Goal: Information Seeking & Learning: Compare options

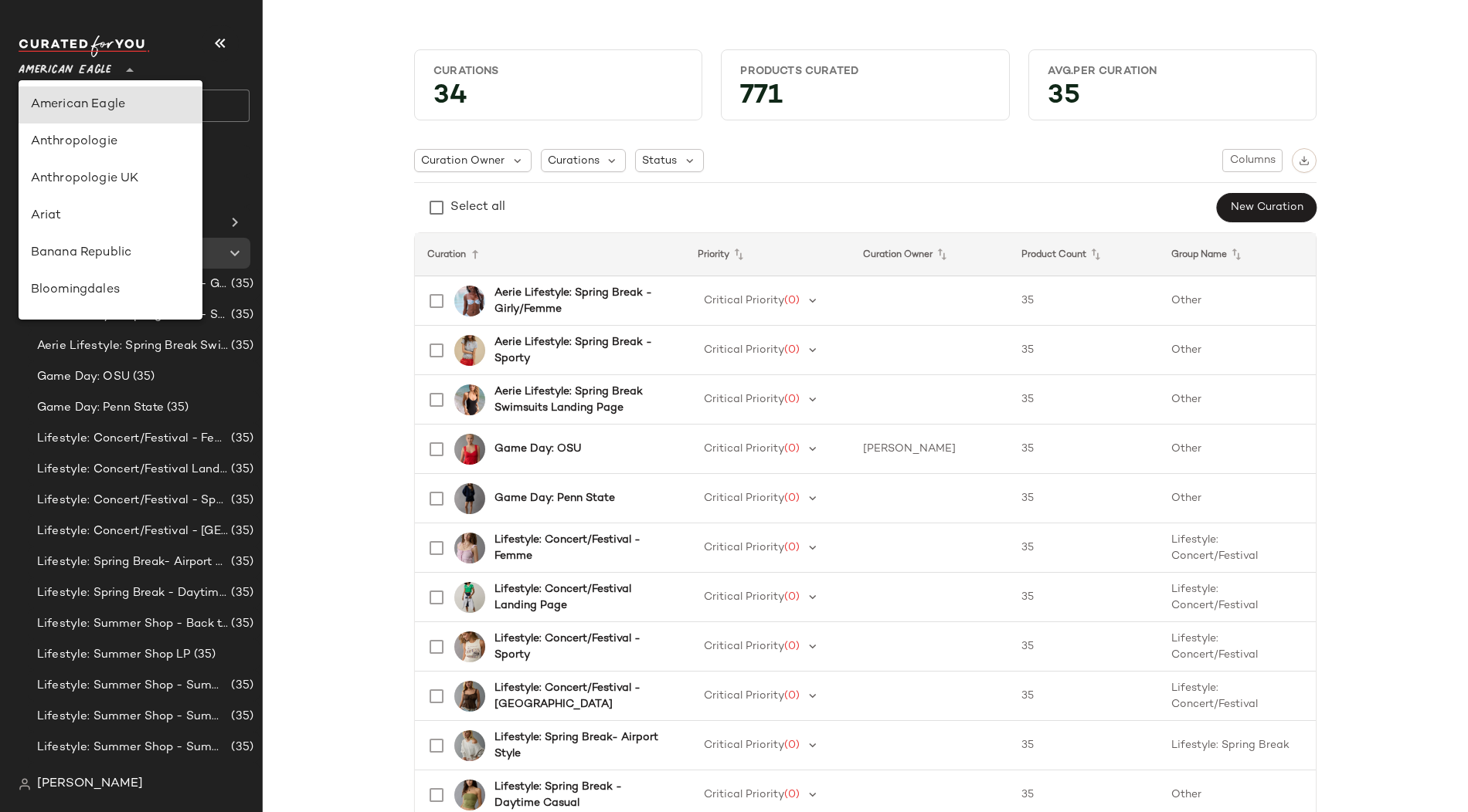
click at [82, 70] on span "American Eagle" at bounding box center [64, 67] width 93 height 28
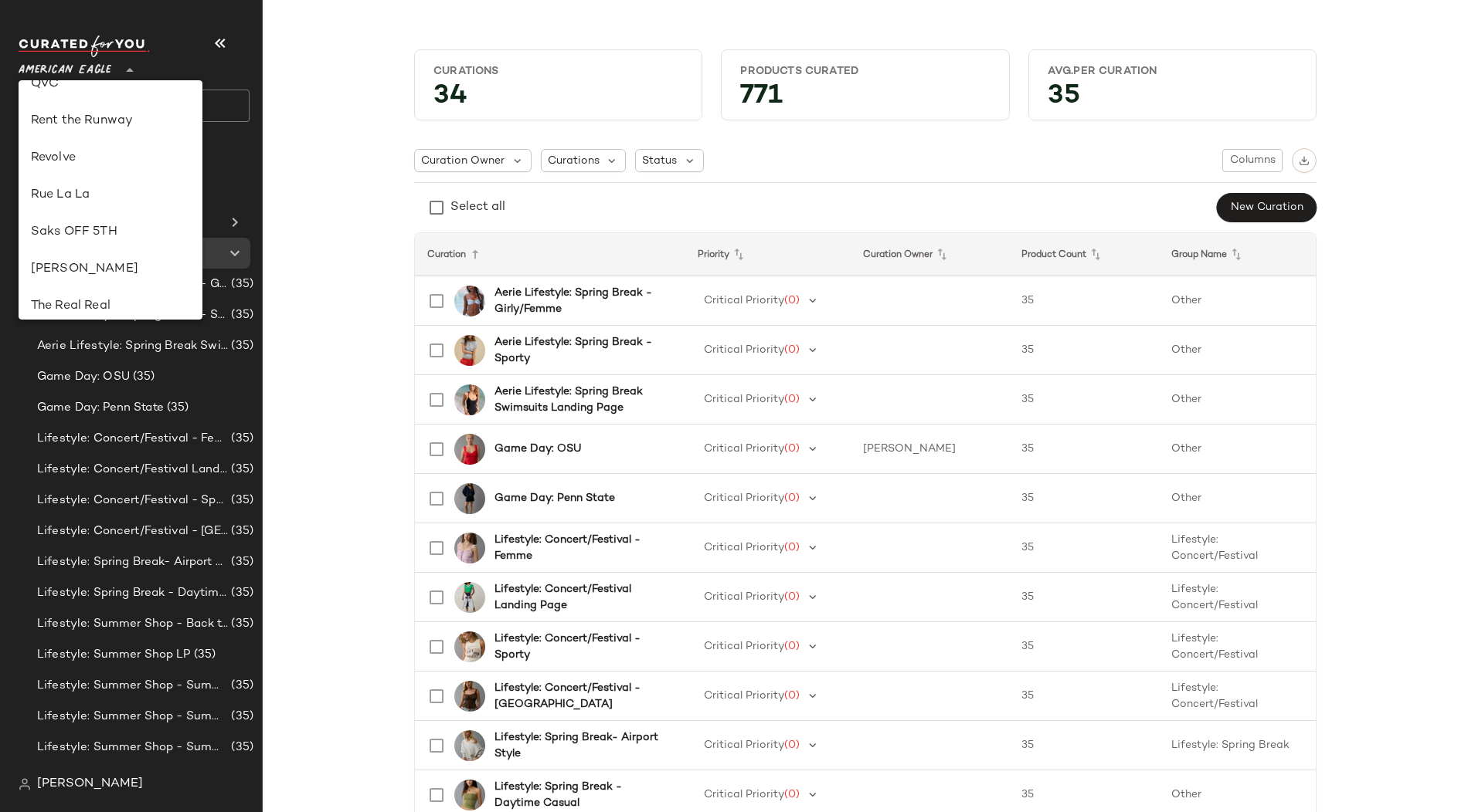
scroll to position [689, 0]
click at [86, 115] on div "Rent the Runway" at bounding box center [111, 120] width 160 height 18
type input "**"
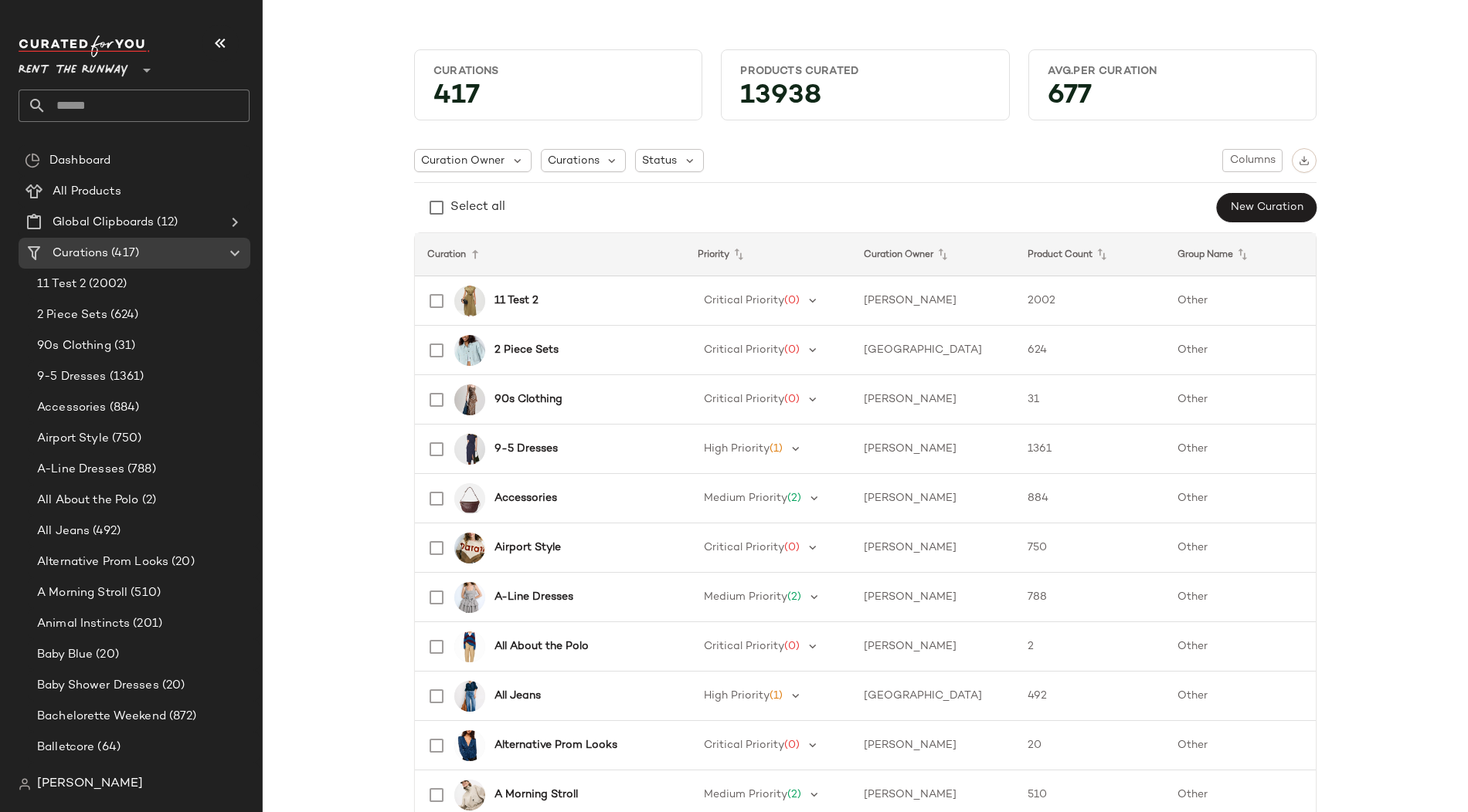
click at [177, 103] on input "text" at bounding box center [147, 105] width 203 height 32
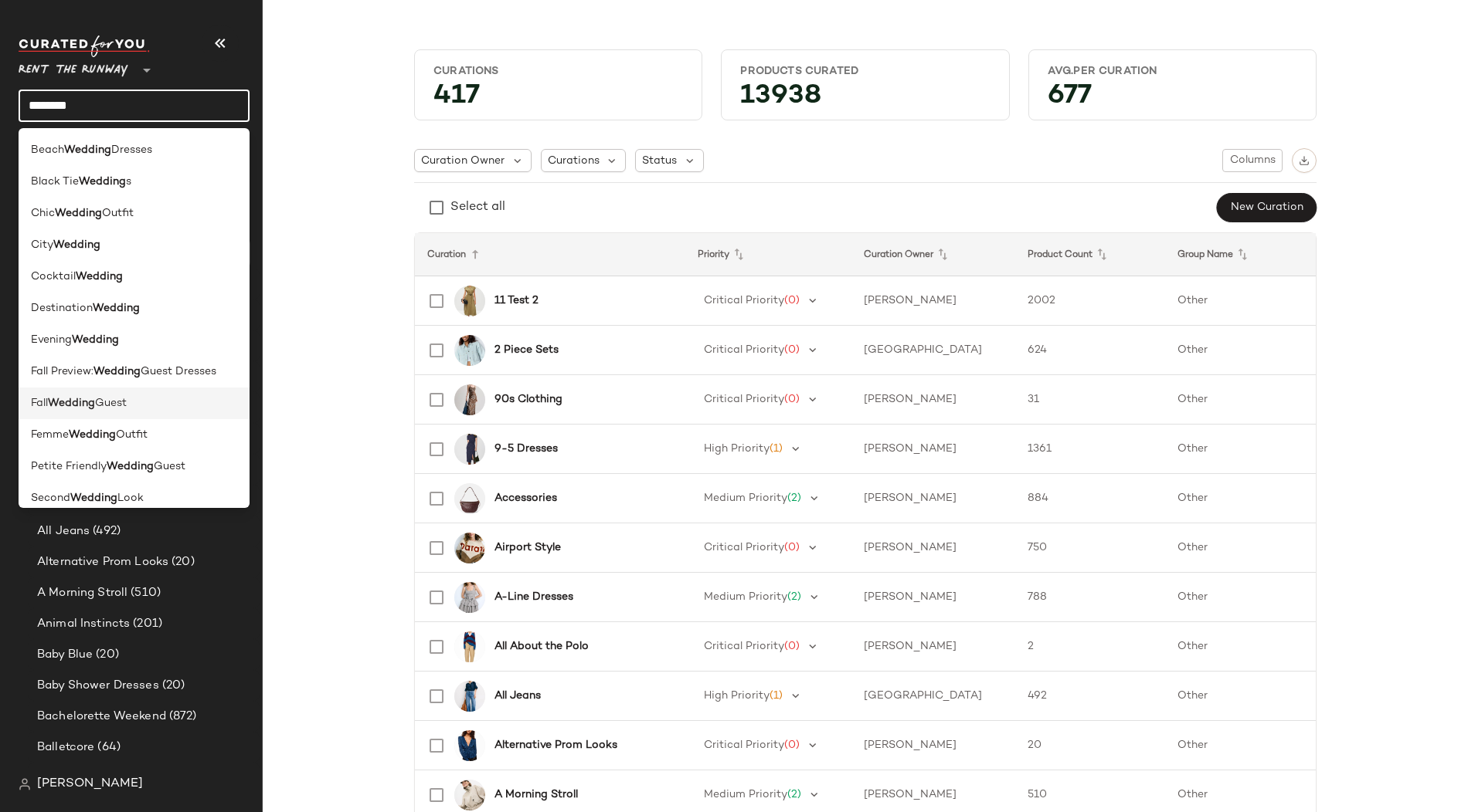
type input "*******"
click at [88, 395] on b "Wedding" at bounding box center [71, 403] width 47 height 16
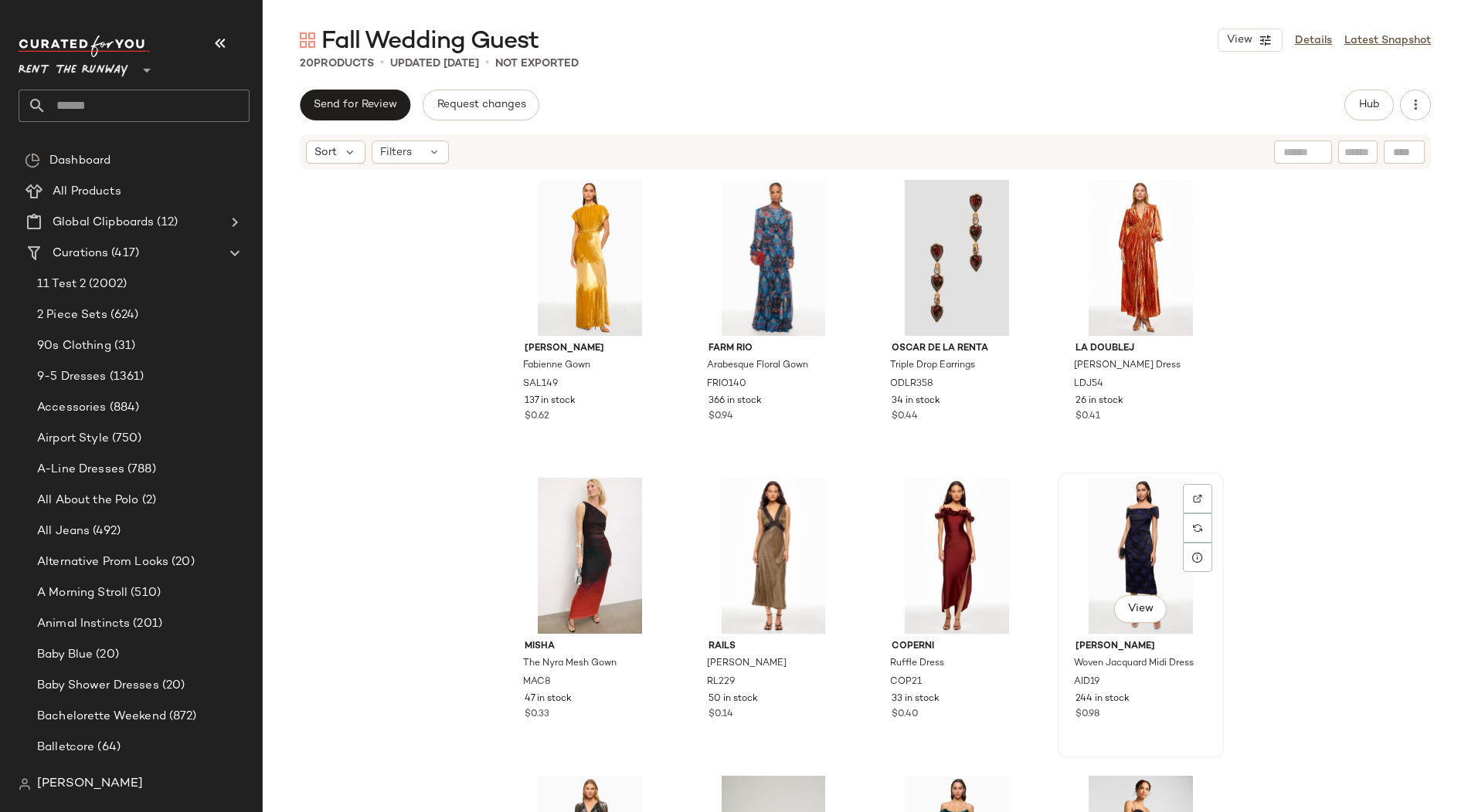
scroll to position [10, 0]
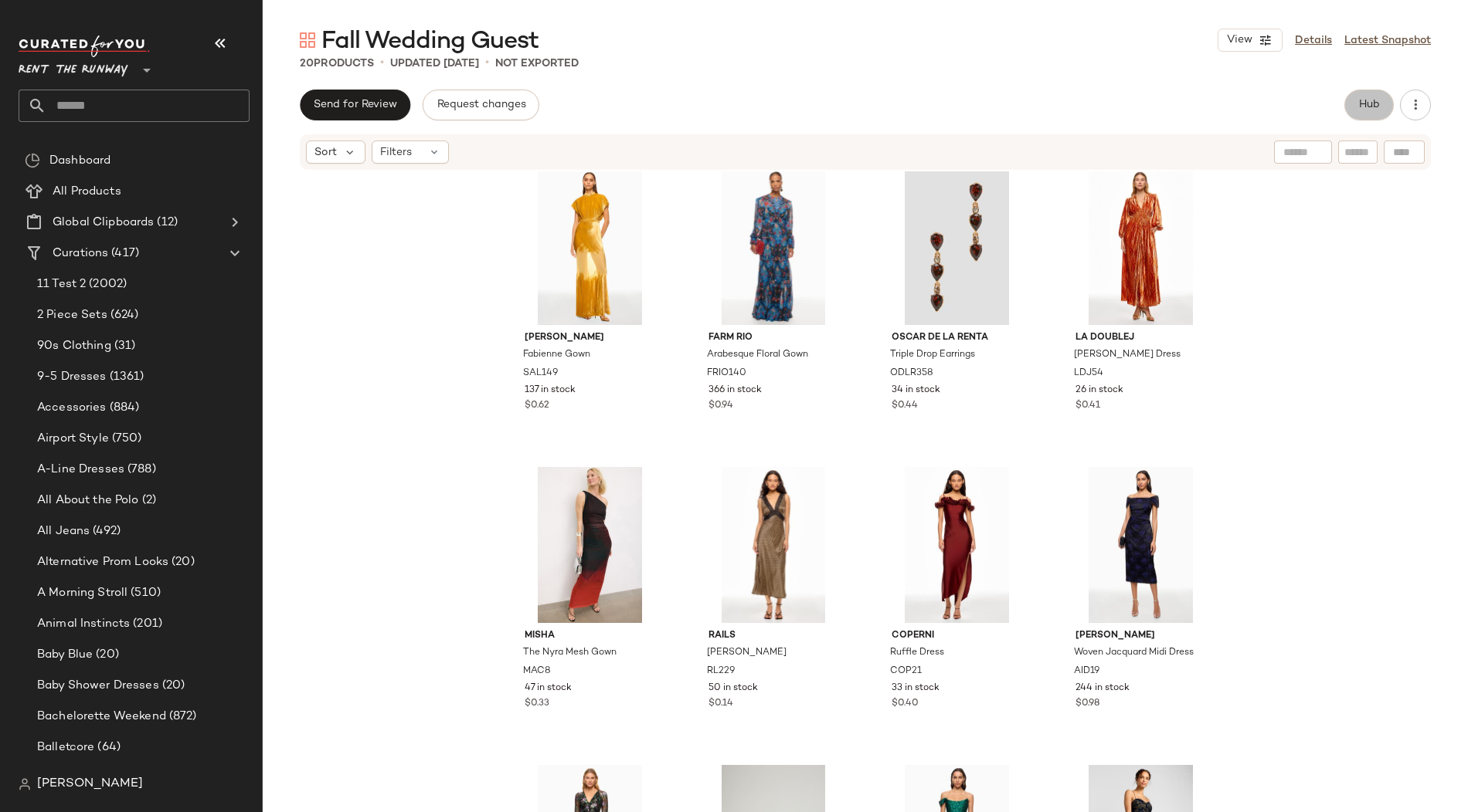
click at [1378, 103] on span "Hub" at bounding box center [1368, 105] width 22 height 12
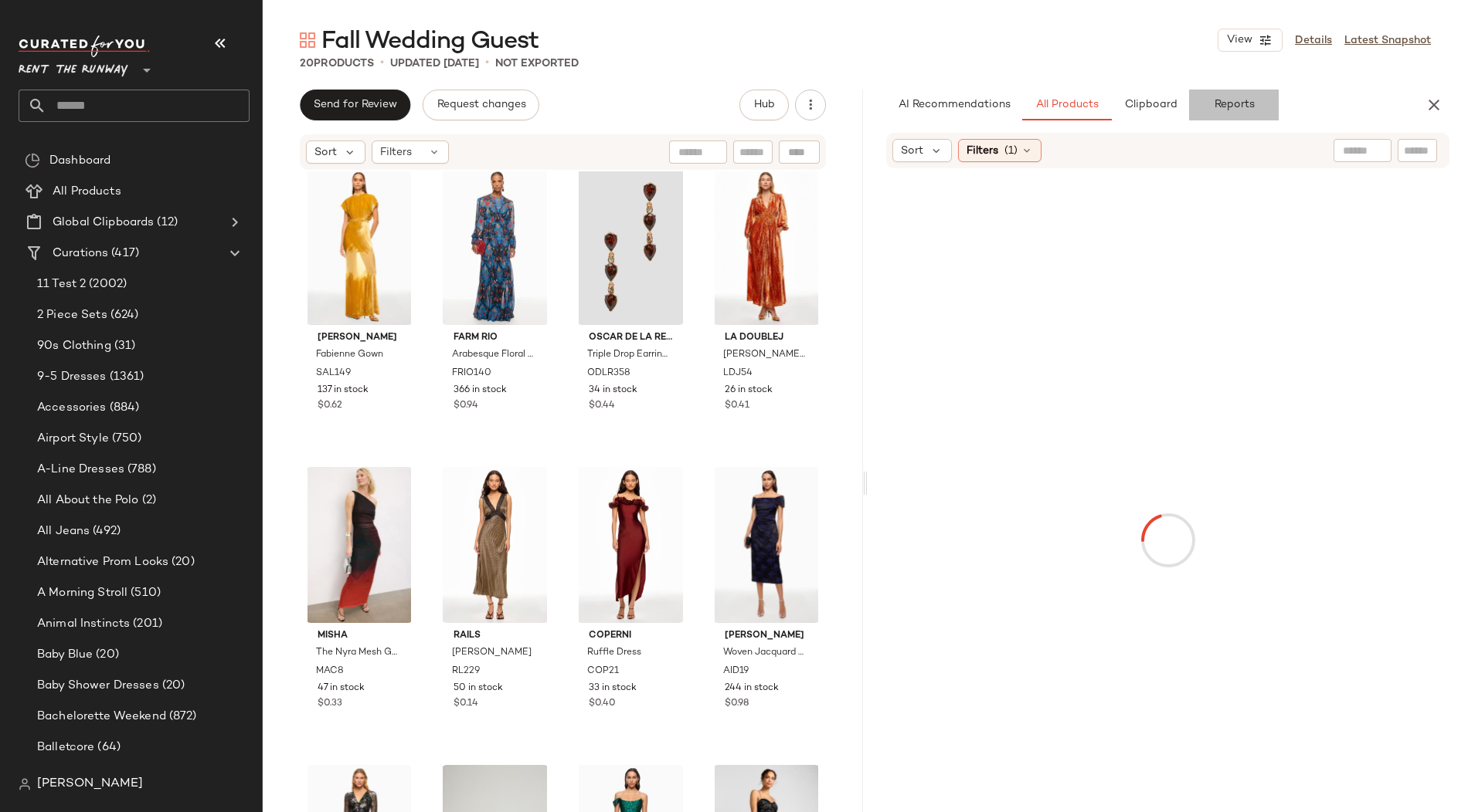
click at [1230, 106] on span "Reports" at bounding box center [1233, 105] width 41 height 12
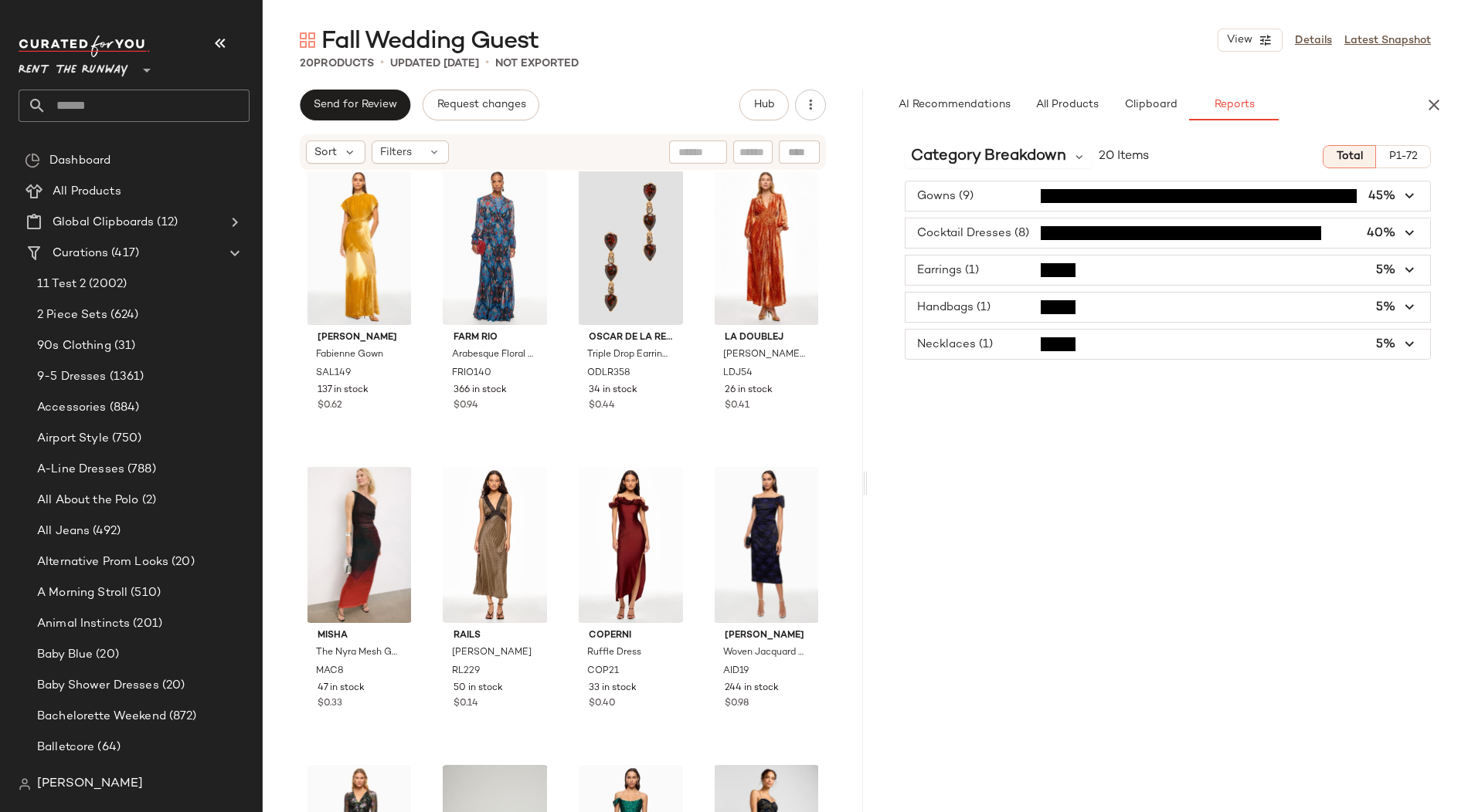
click at [995, 196] on span "button" at bounding box center [1167, 196] width 525 height 29
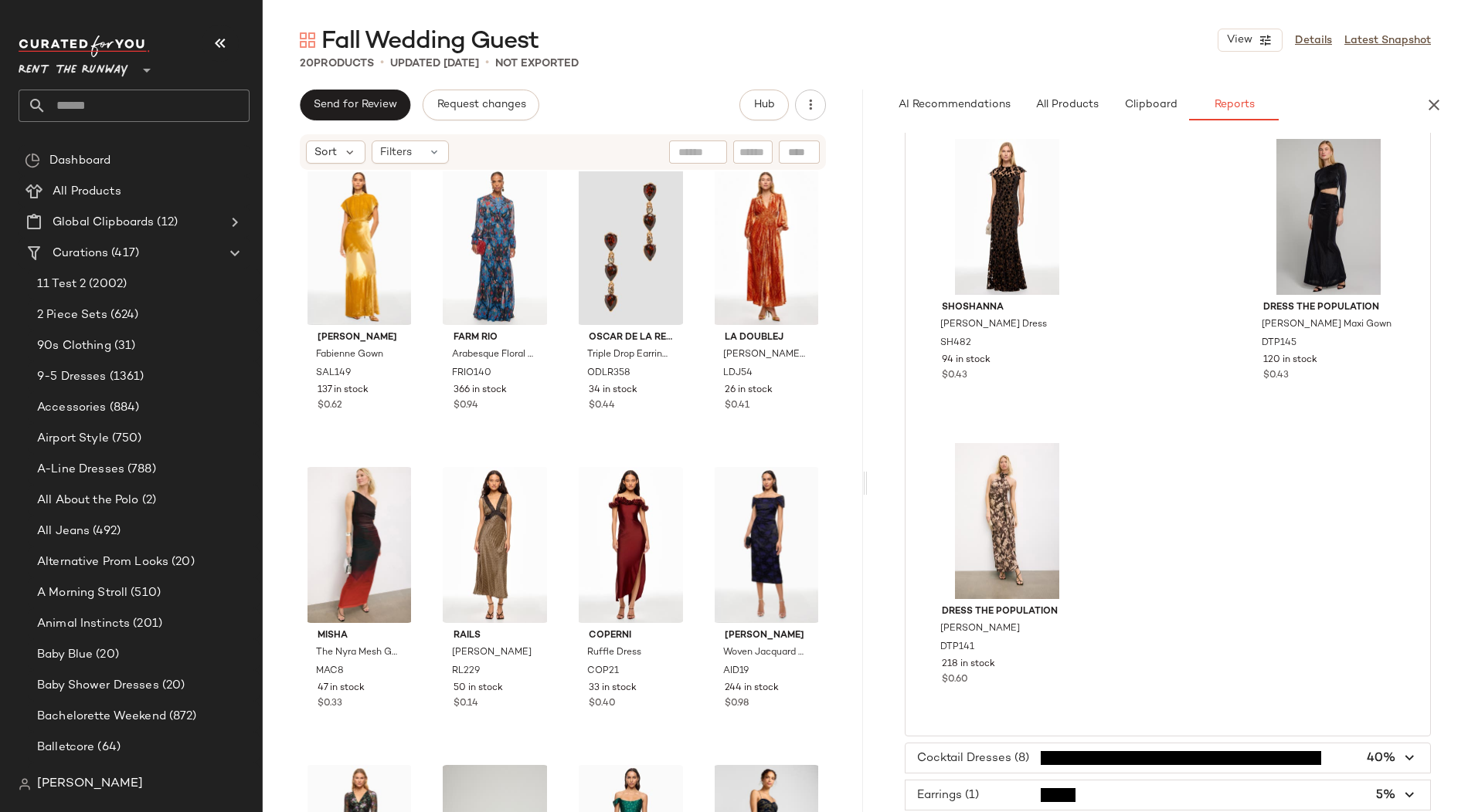
scroll to position [1000, 0]
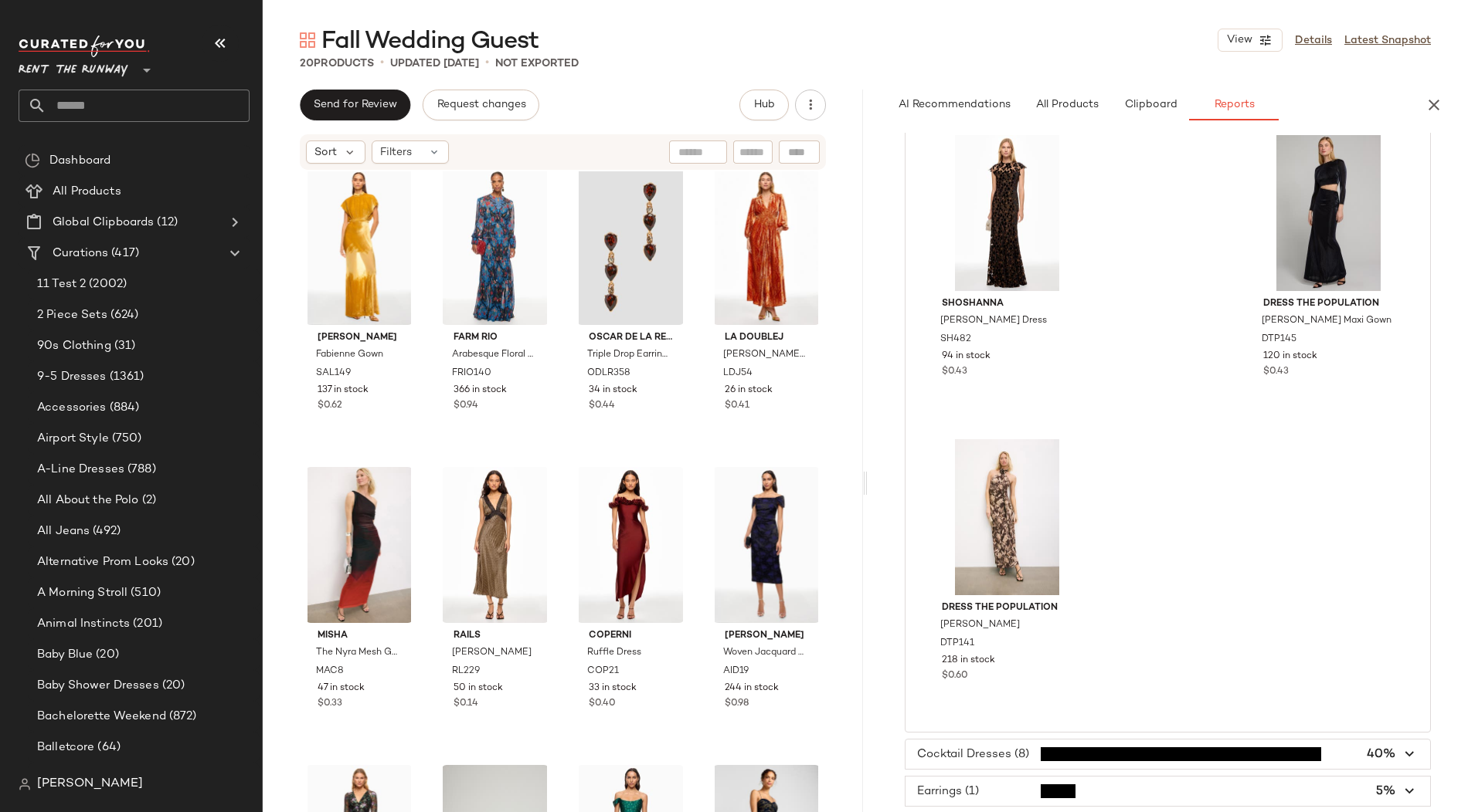
click at [1157, 755] on span "button" at bounding box center [1167, 754] width 525 height 29
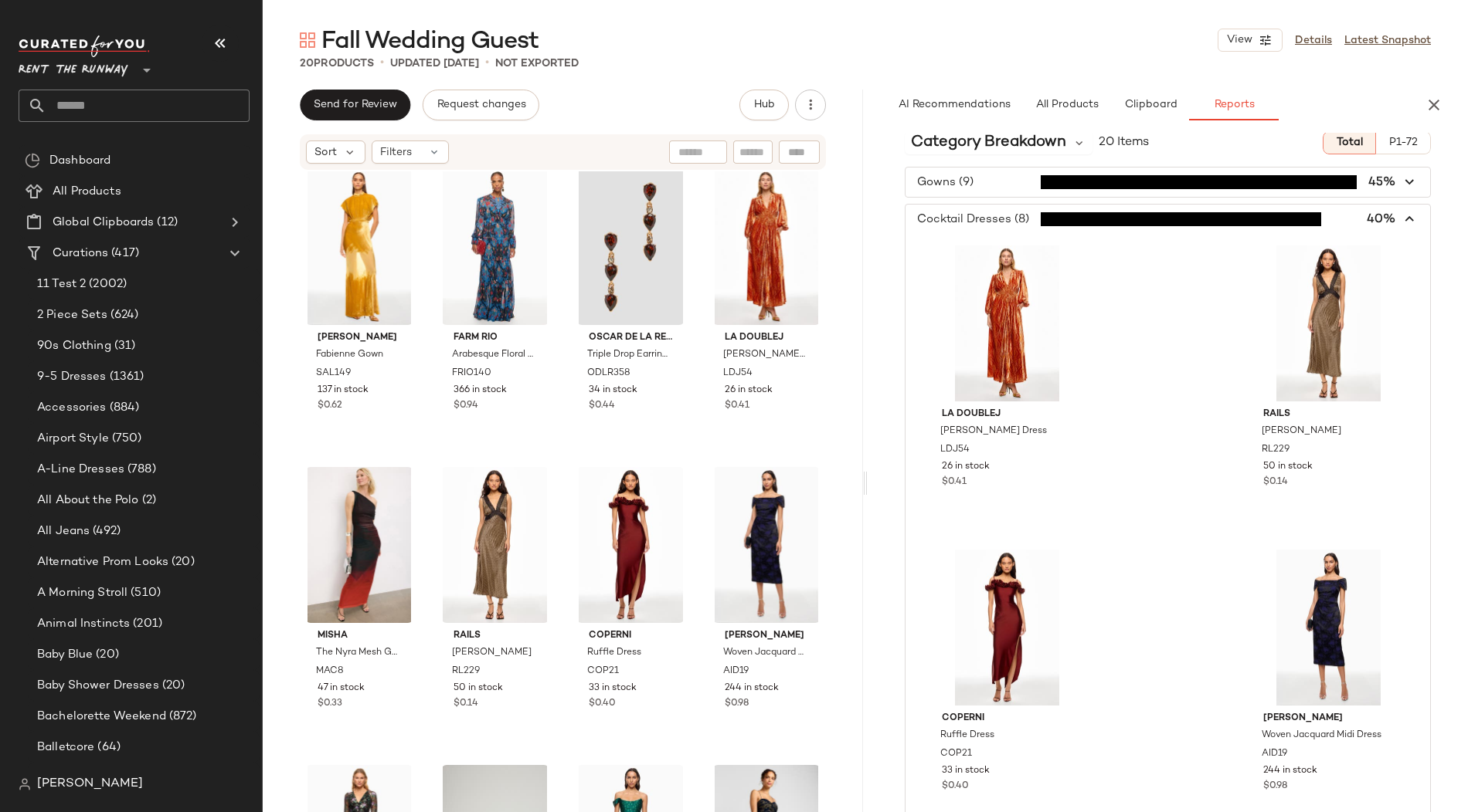
scroll to position [0, 0]
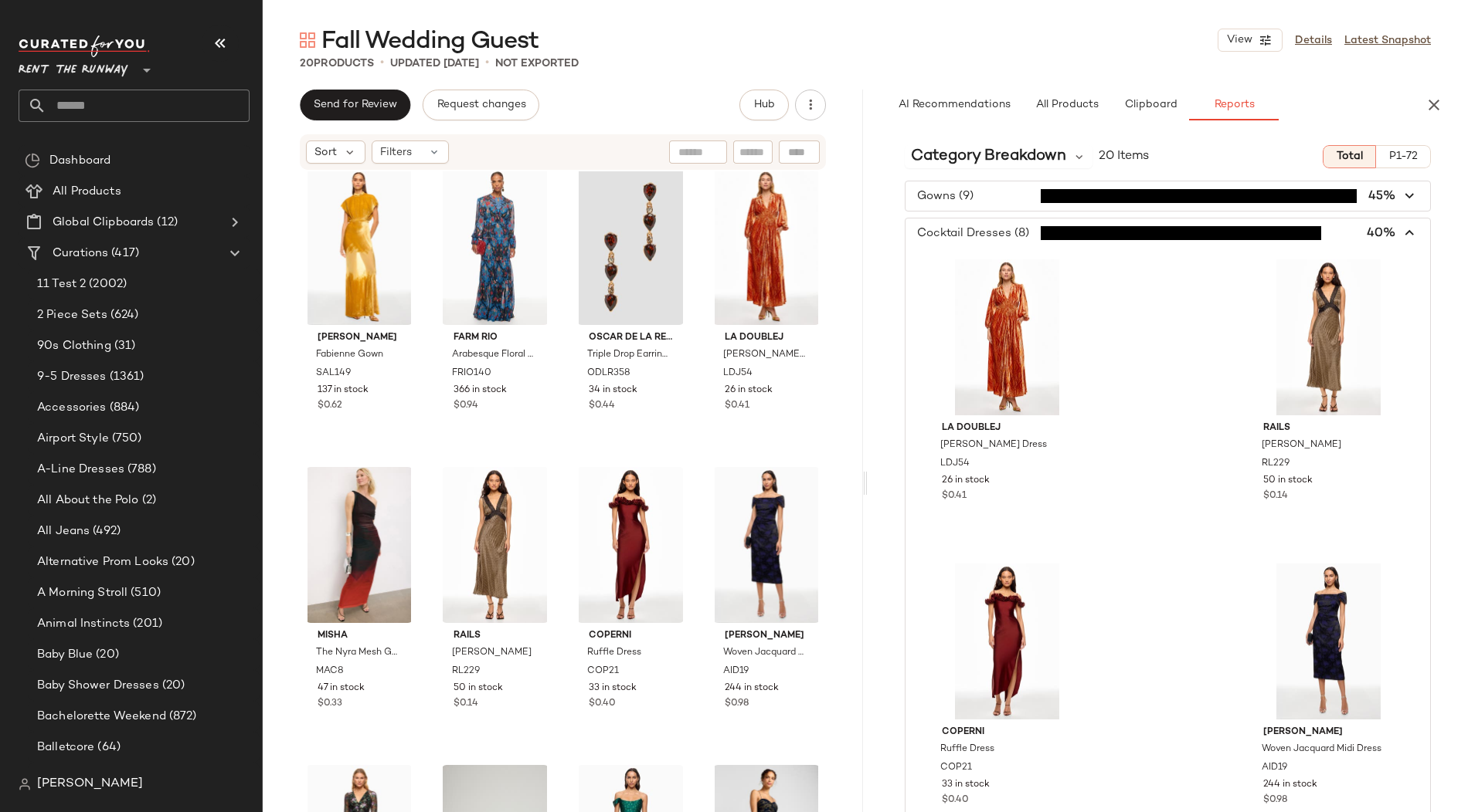
click at [976, 230] on span "button" at bounding box center [1167, 233] width 525 height 29
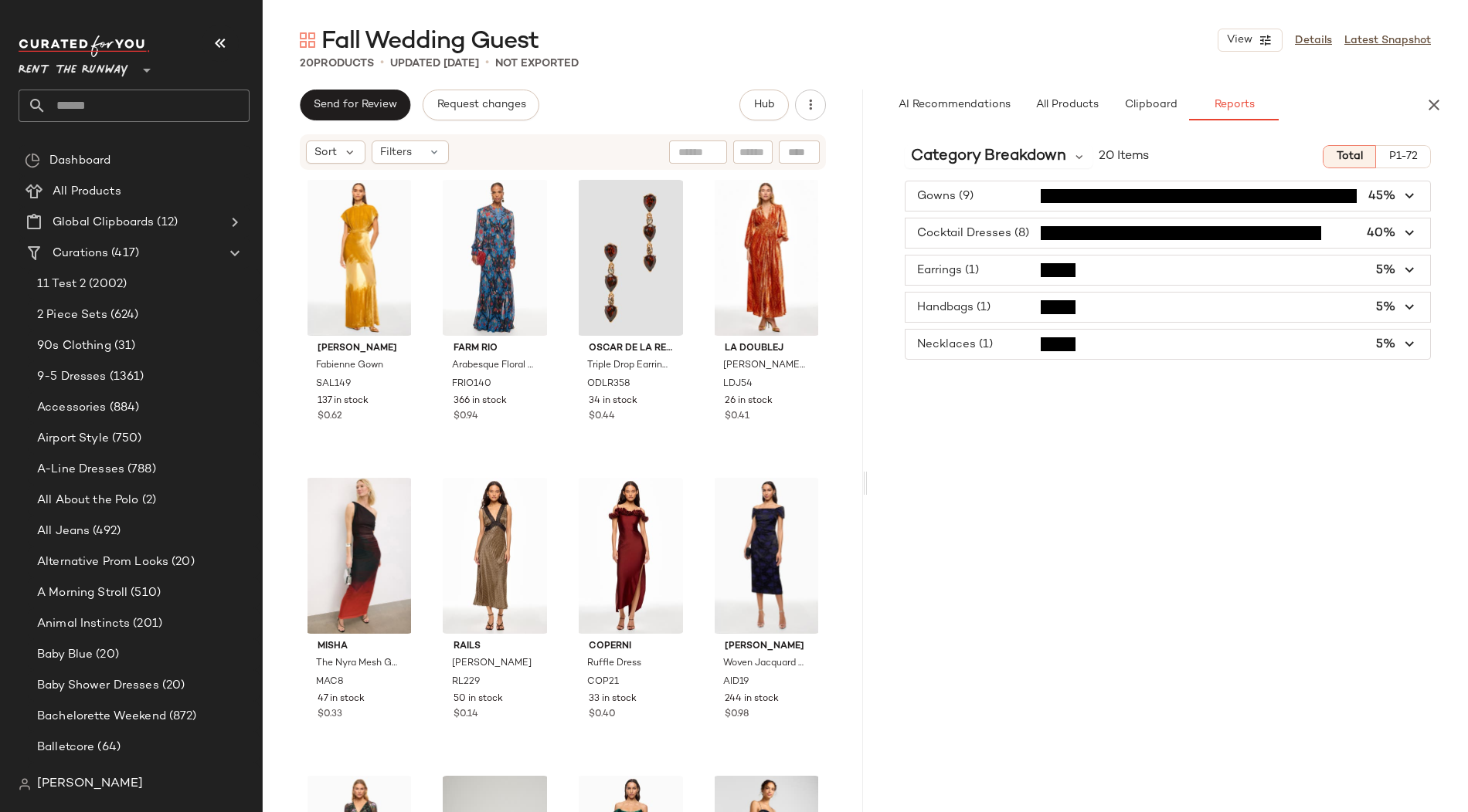
click at [82, 120] on input "text" at bounding box center [147, 105] width 203 height 32
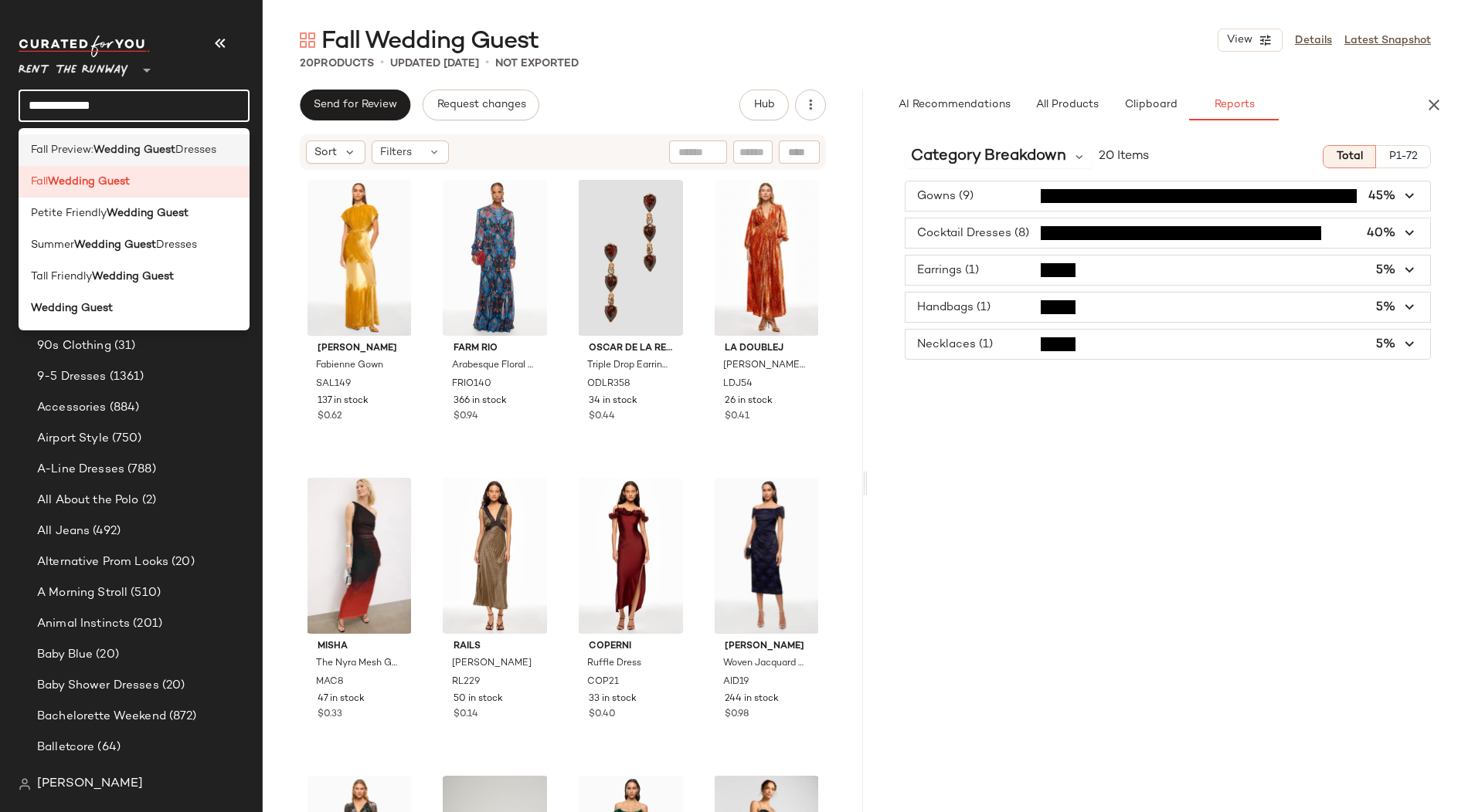
type input "**********"
click at [178, 148] on span "Dresses" at bounding box center [195, 150] width 41 height 16
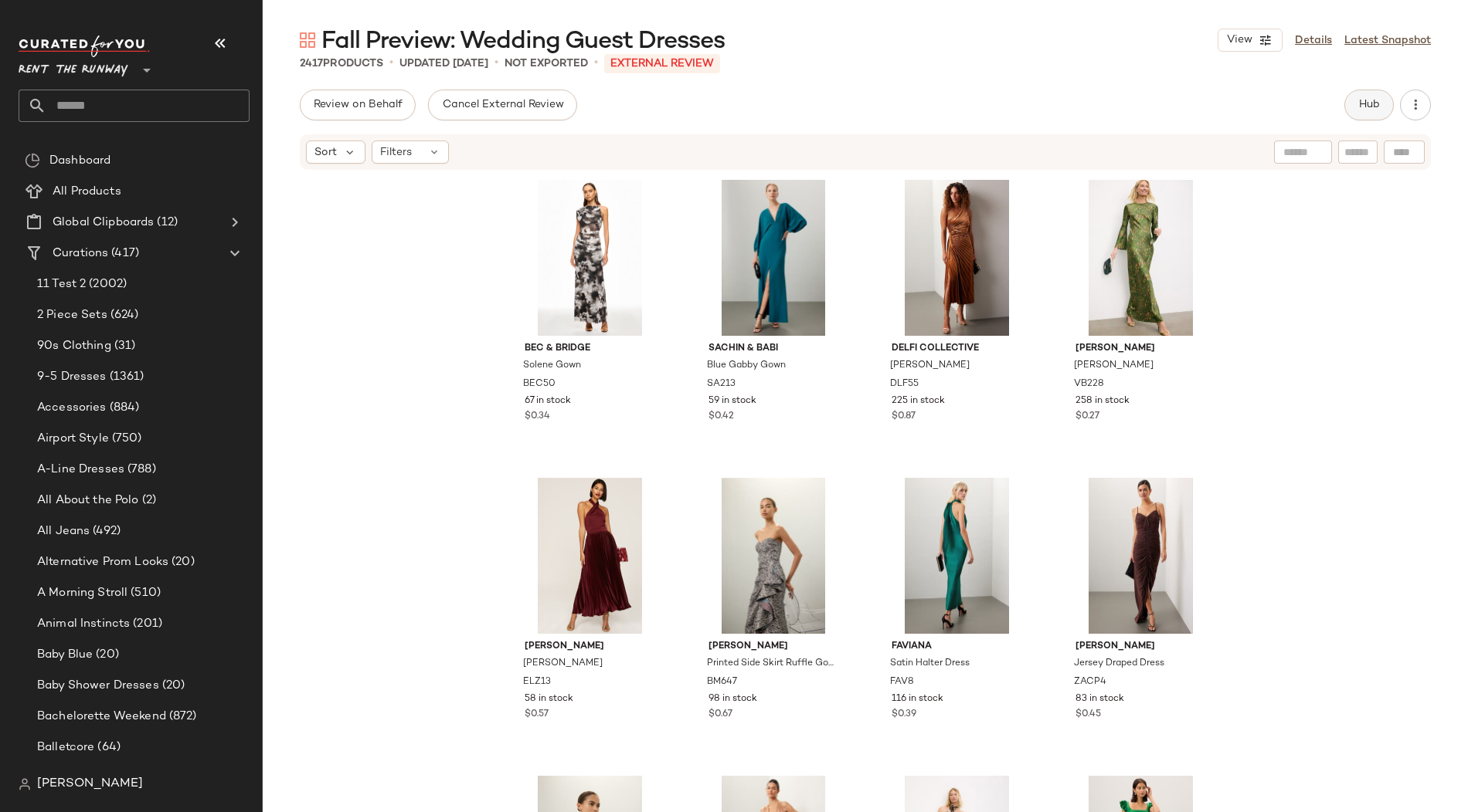
click at [1372, 106] on span "Hub" at bounding box center [1368, 105] width 22 height 12
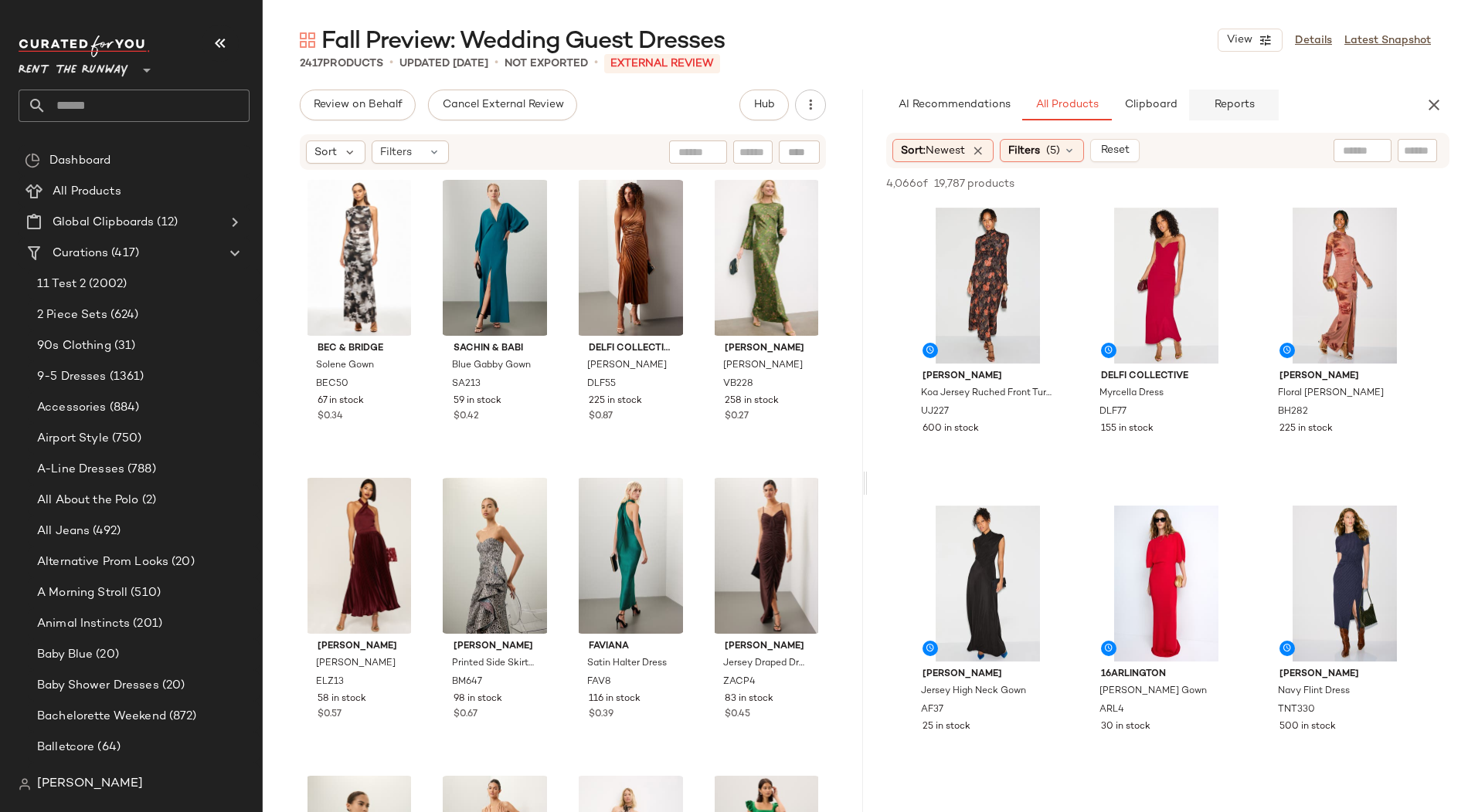
click at [1226, 108] on span "Reports" at bounding box center [1233, 105] width 41 height 12
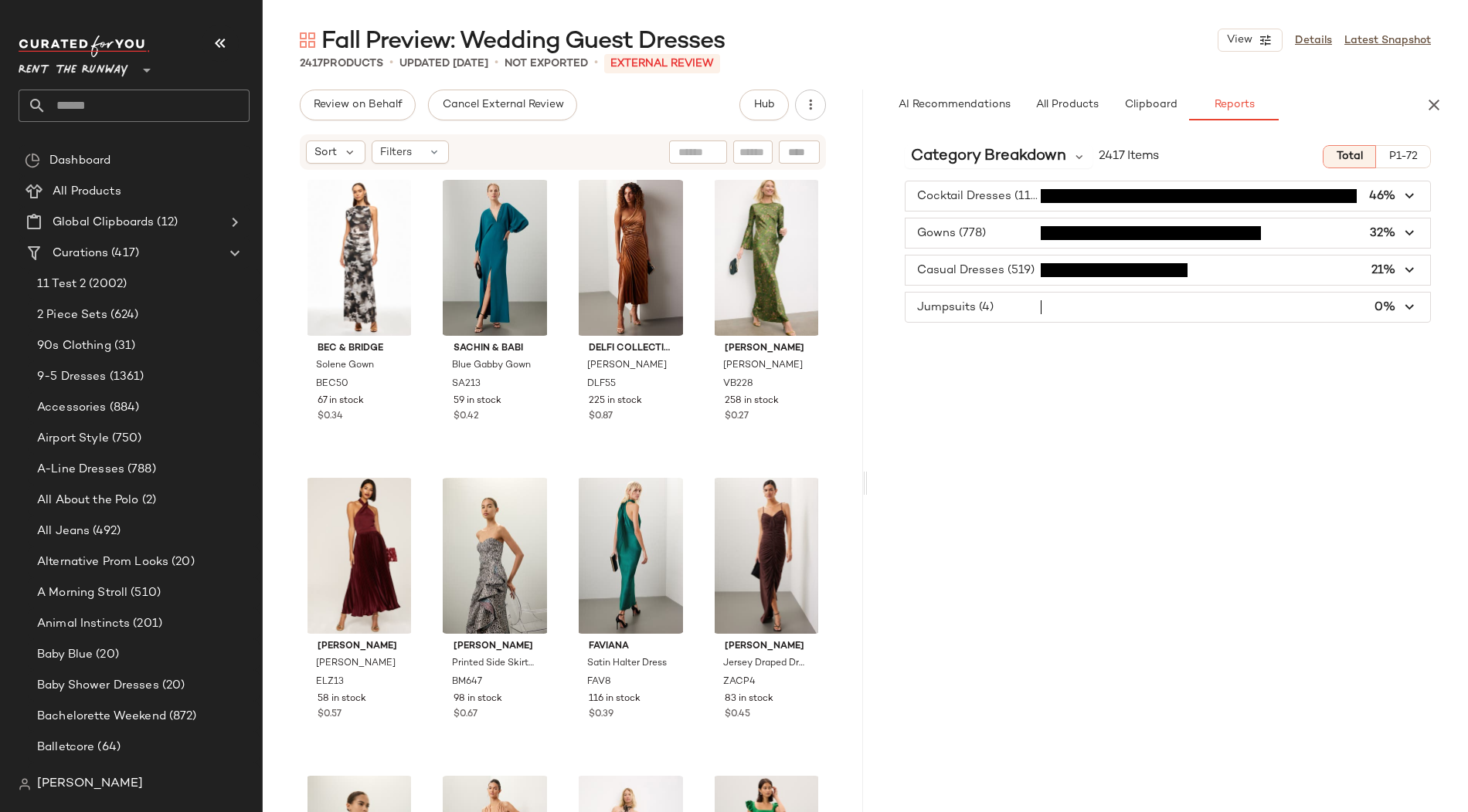
click at [966, 197] on span "button" at bounding box center [1167, 196] width 525 height 29
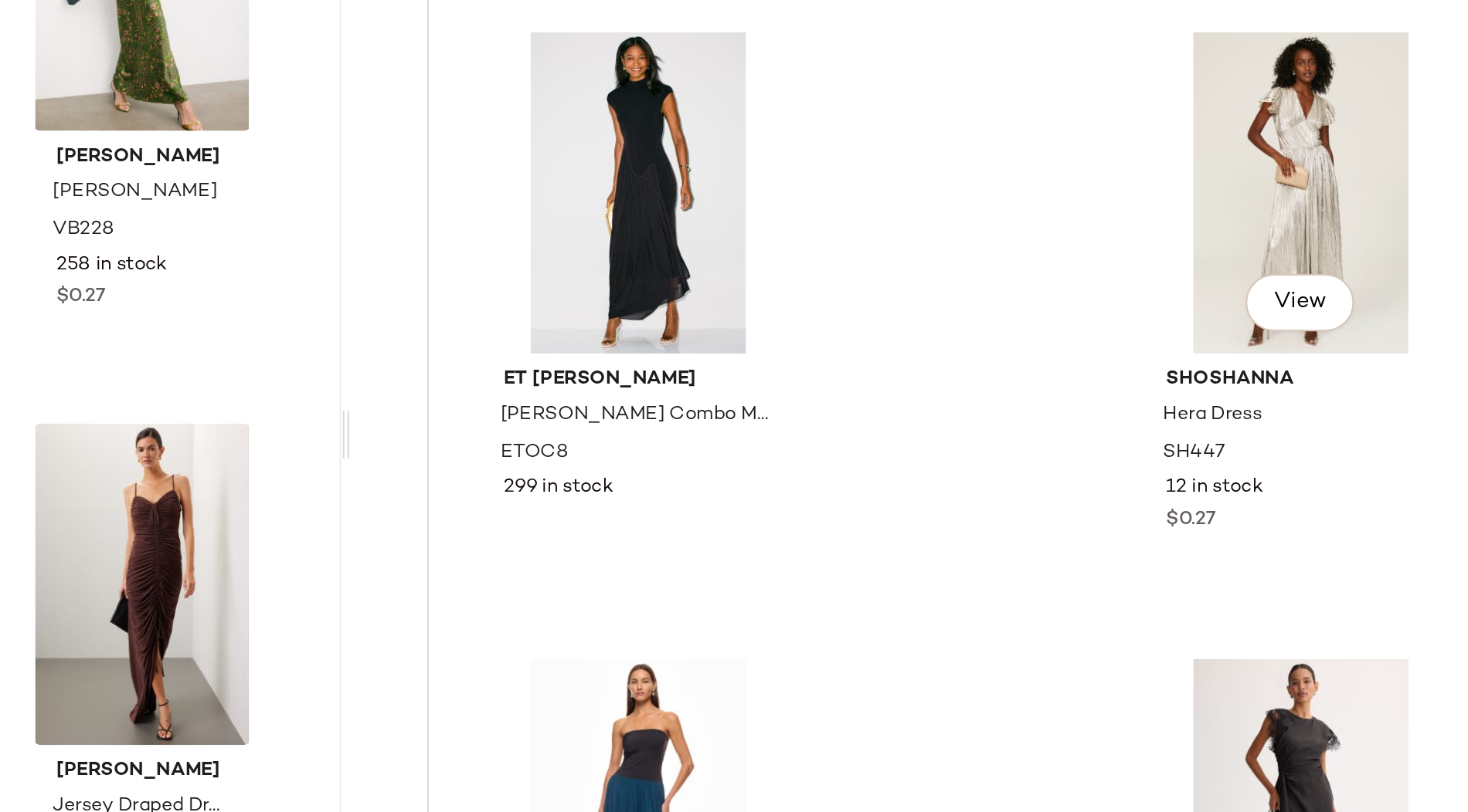
scroll to position [2064, 0]
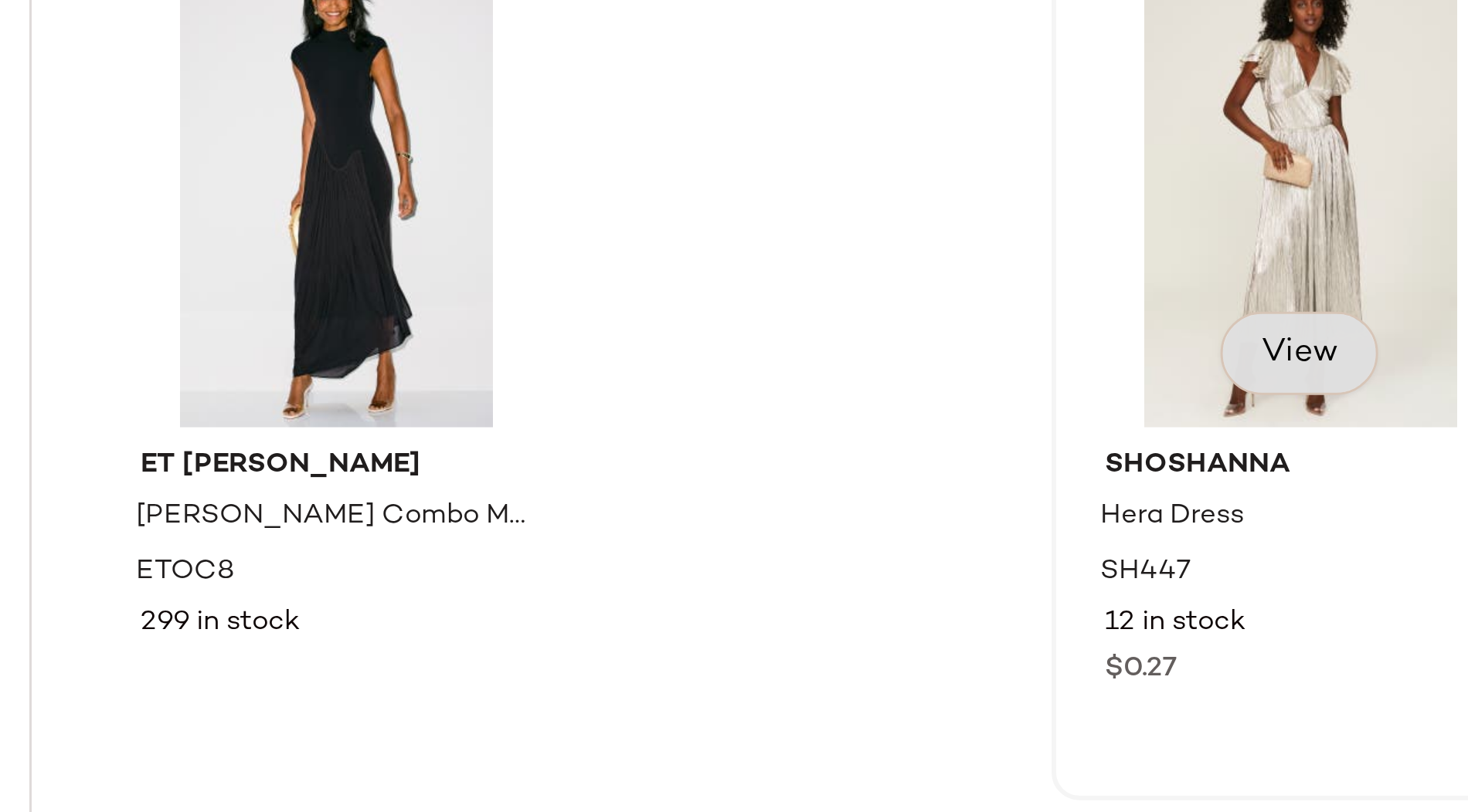
click at [1325, 419] on span "View" at bounding box center [1328, 419] width 26 height 12
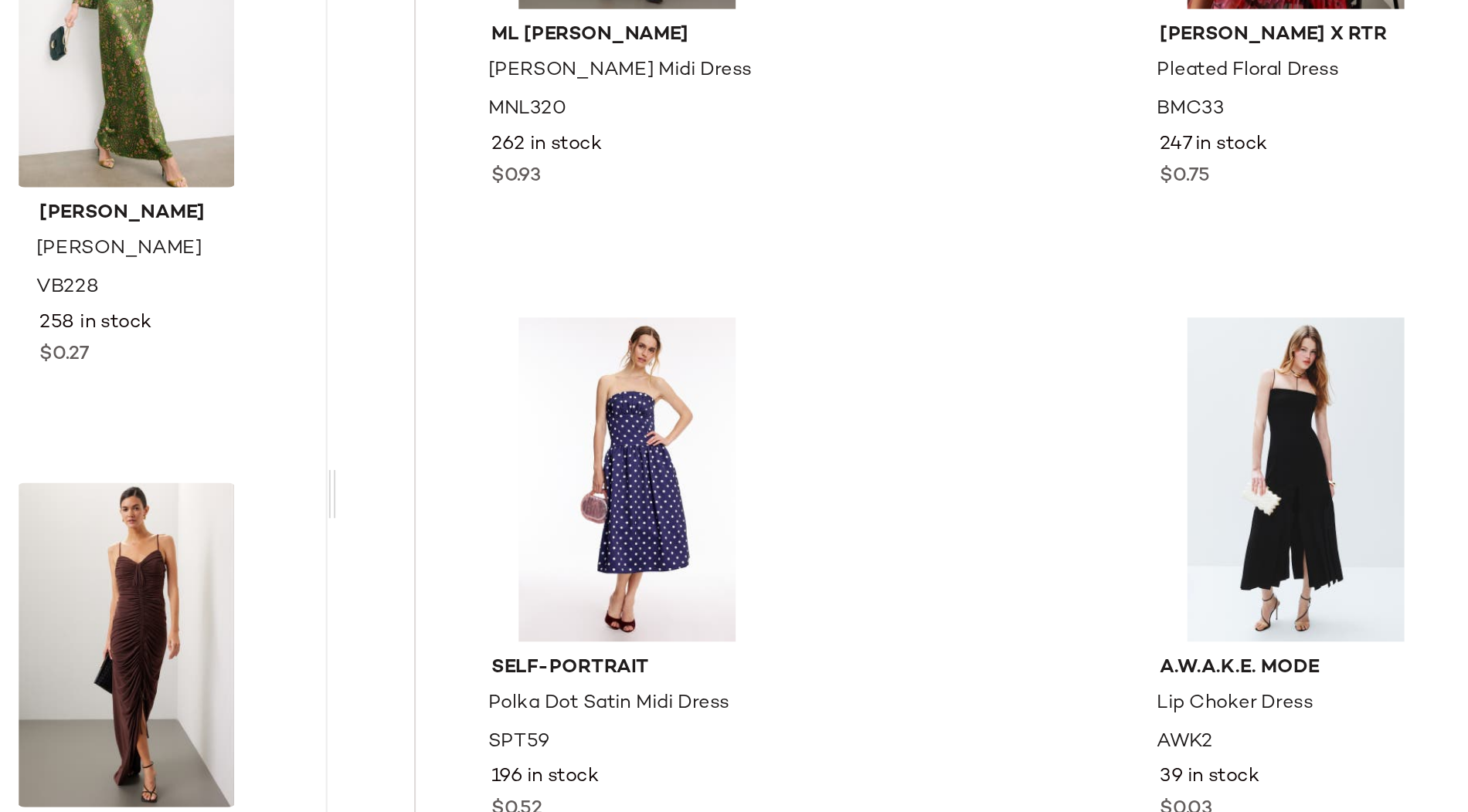
scroll to position [10776, 0]
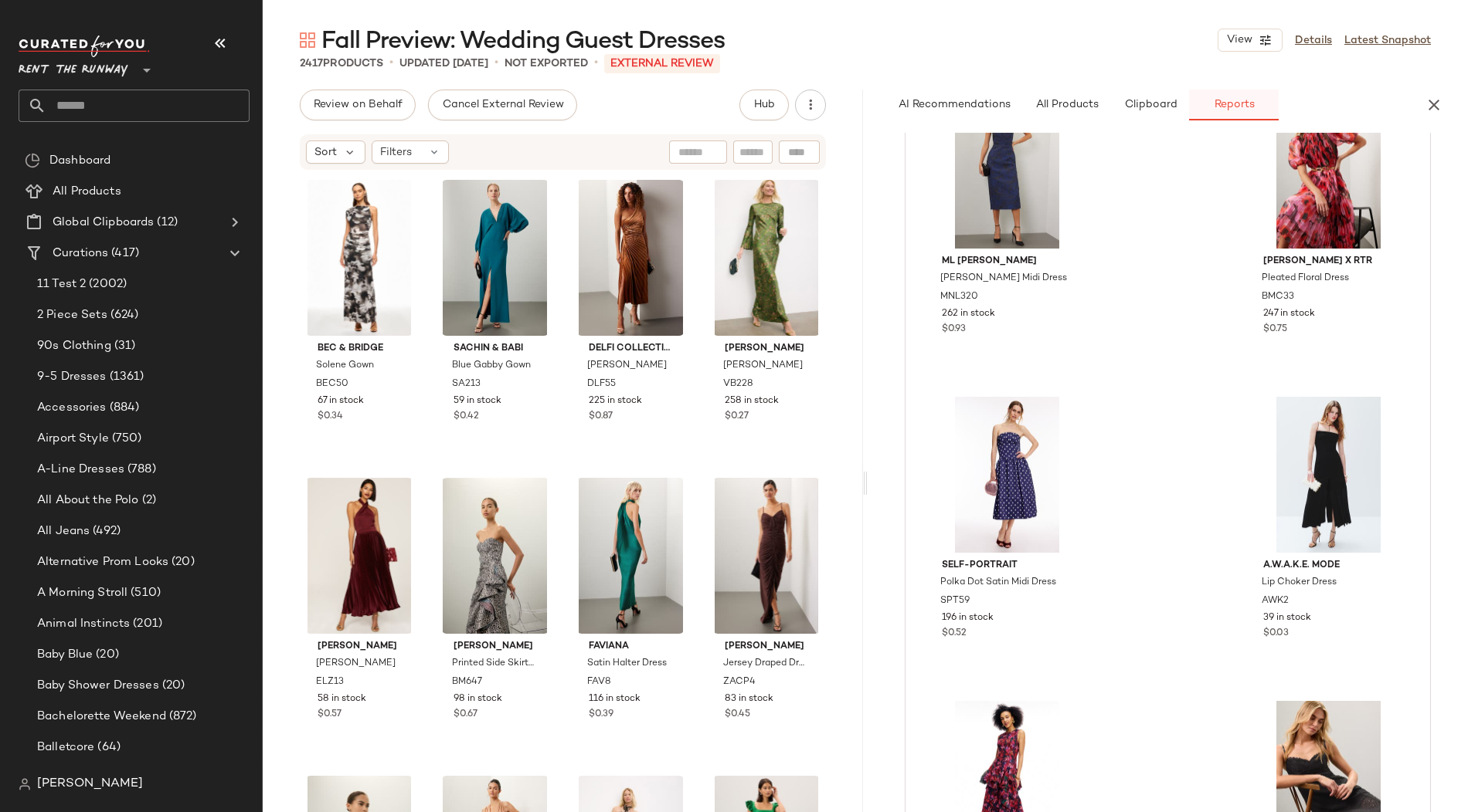
click at [1228, 103] on span "Reports" at bounding box center [1233, 105] width 41 height 12
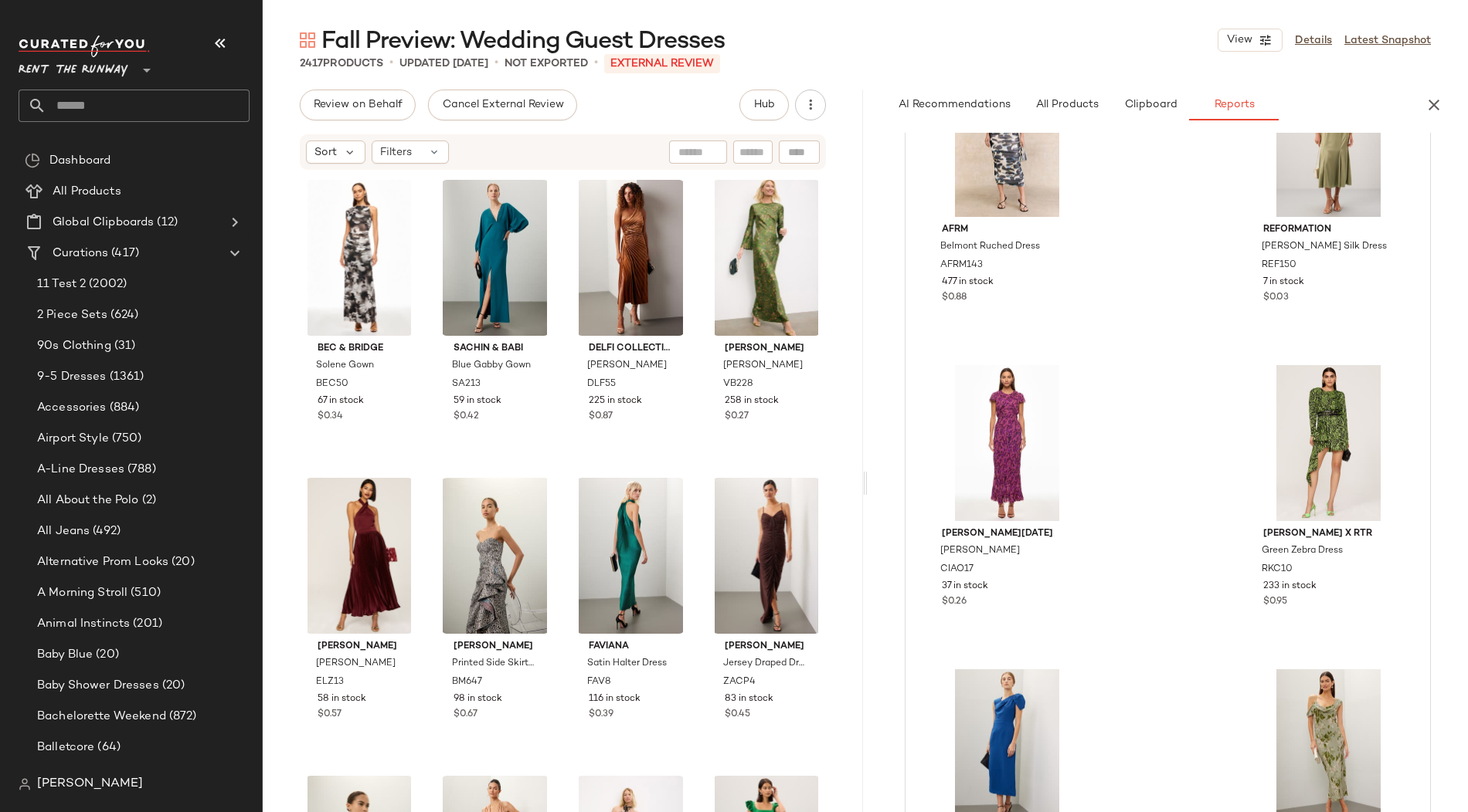
scroll to position [0, 0]
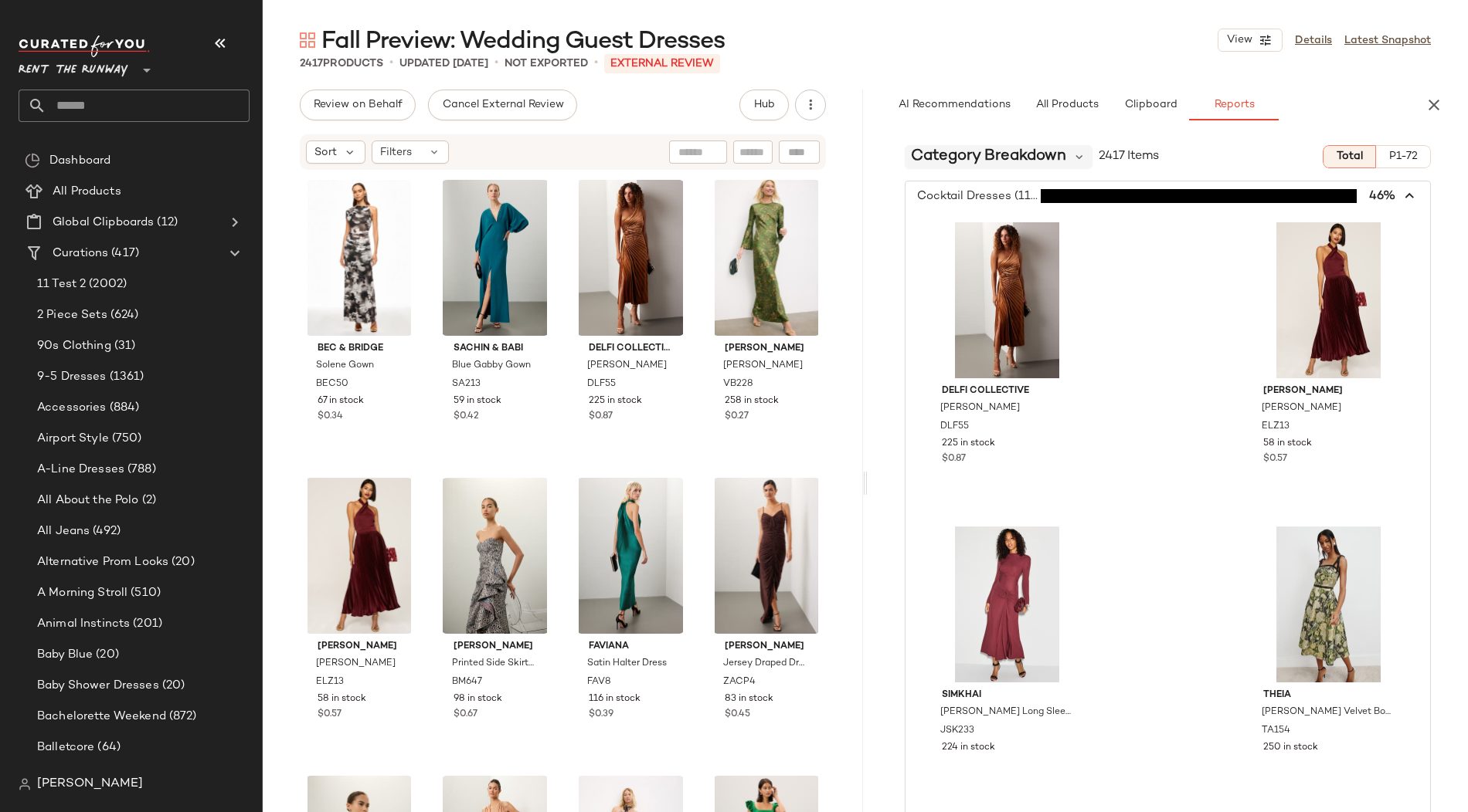
click at [1041, 159] on span "Category Breakdown" at bounding box center [988, 156] width 155 height 23
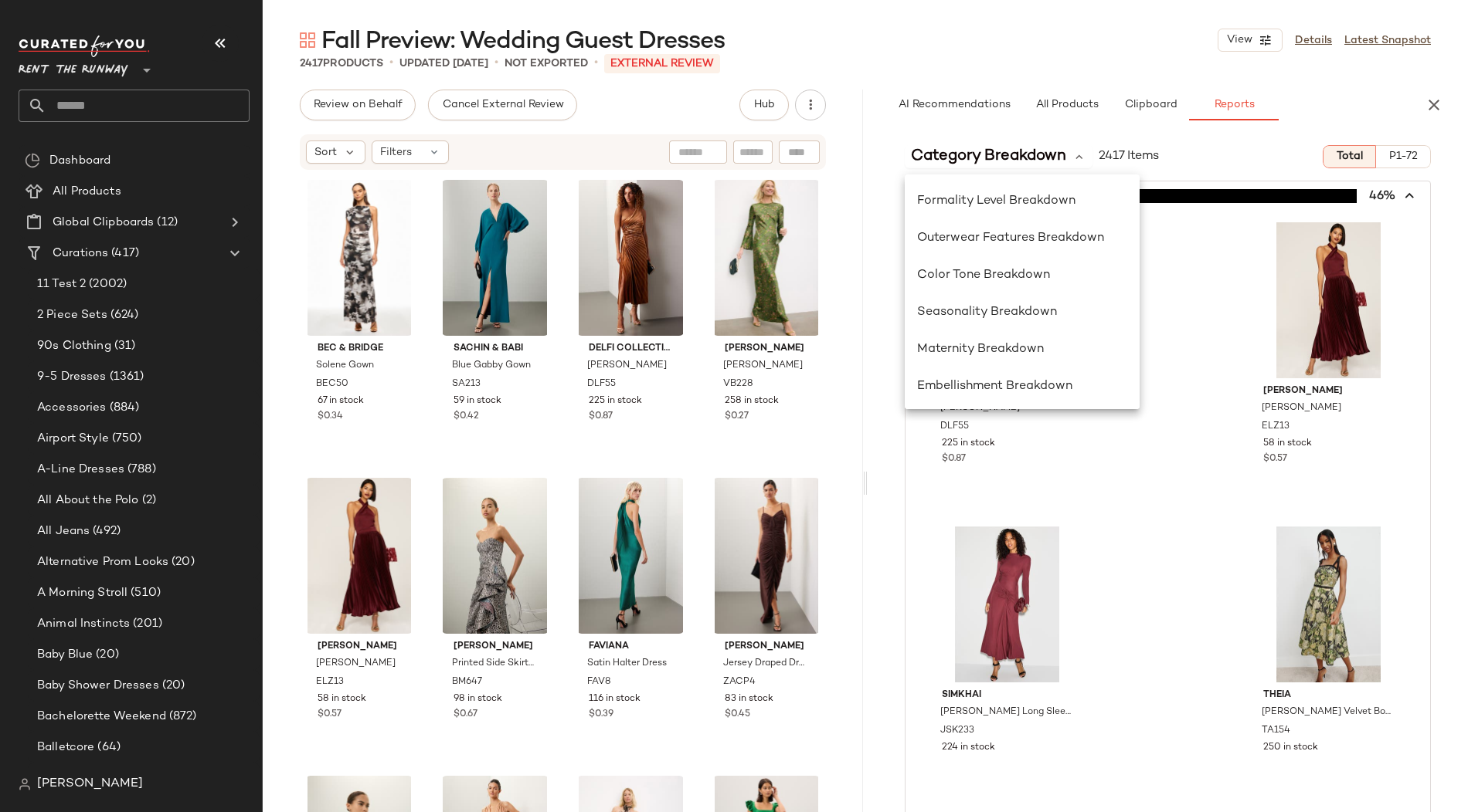
scroll to position [329, 0]
click at [1021, 200] on span "Formality Level Breakdown" at bounding box center [995, 206] width 159 height 13
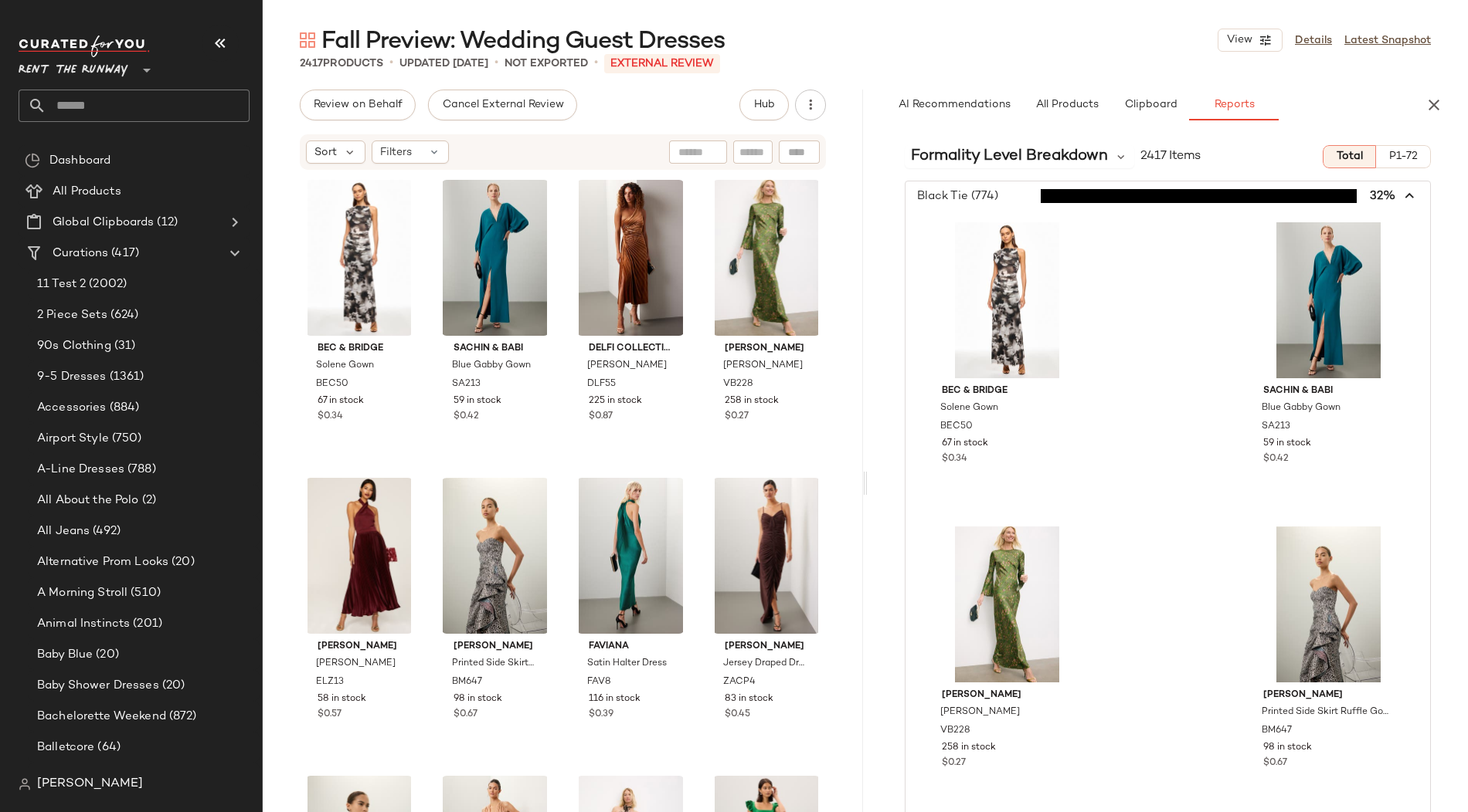
click at [1403, 192] on icon "button" at bounding box center [1410, 196] width 17 height 17
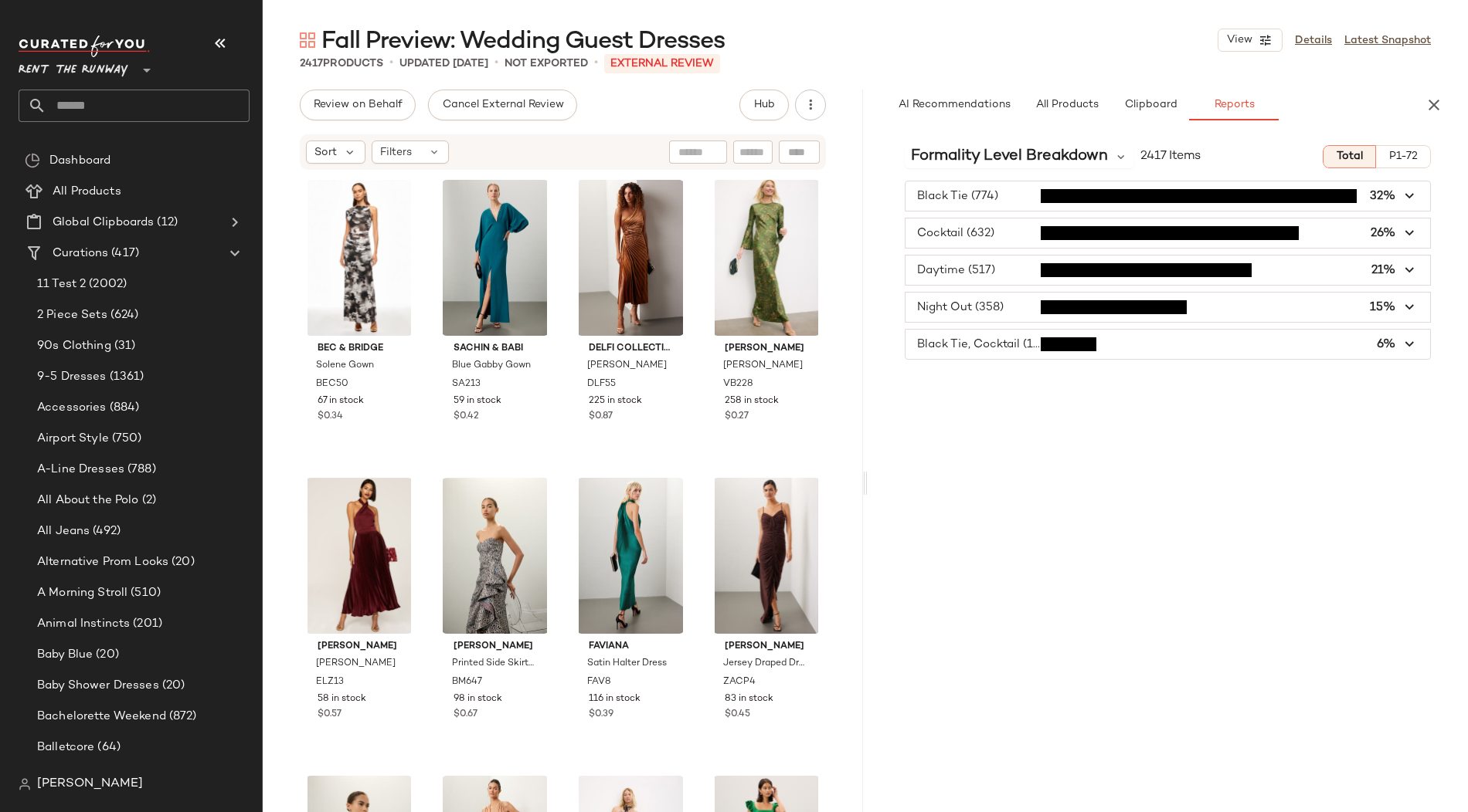
click at [936, 265] on span "button" at bounding box center [1167, 270] width 525 height 29
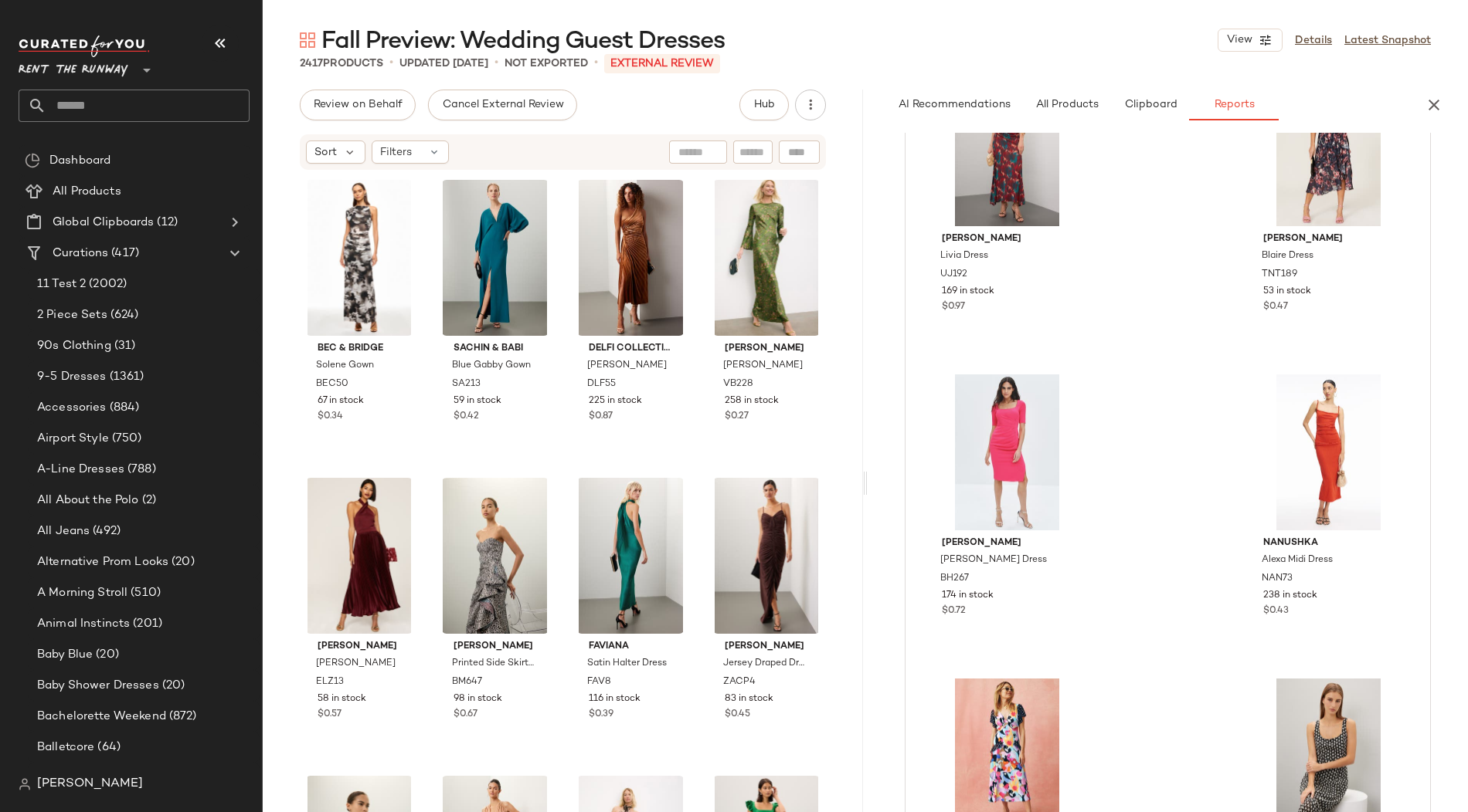
scroll to position [0, 0]
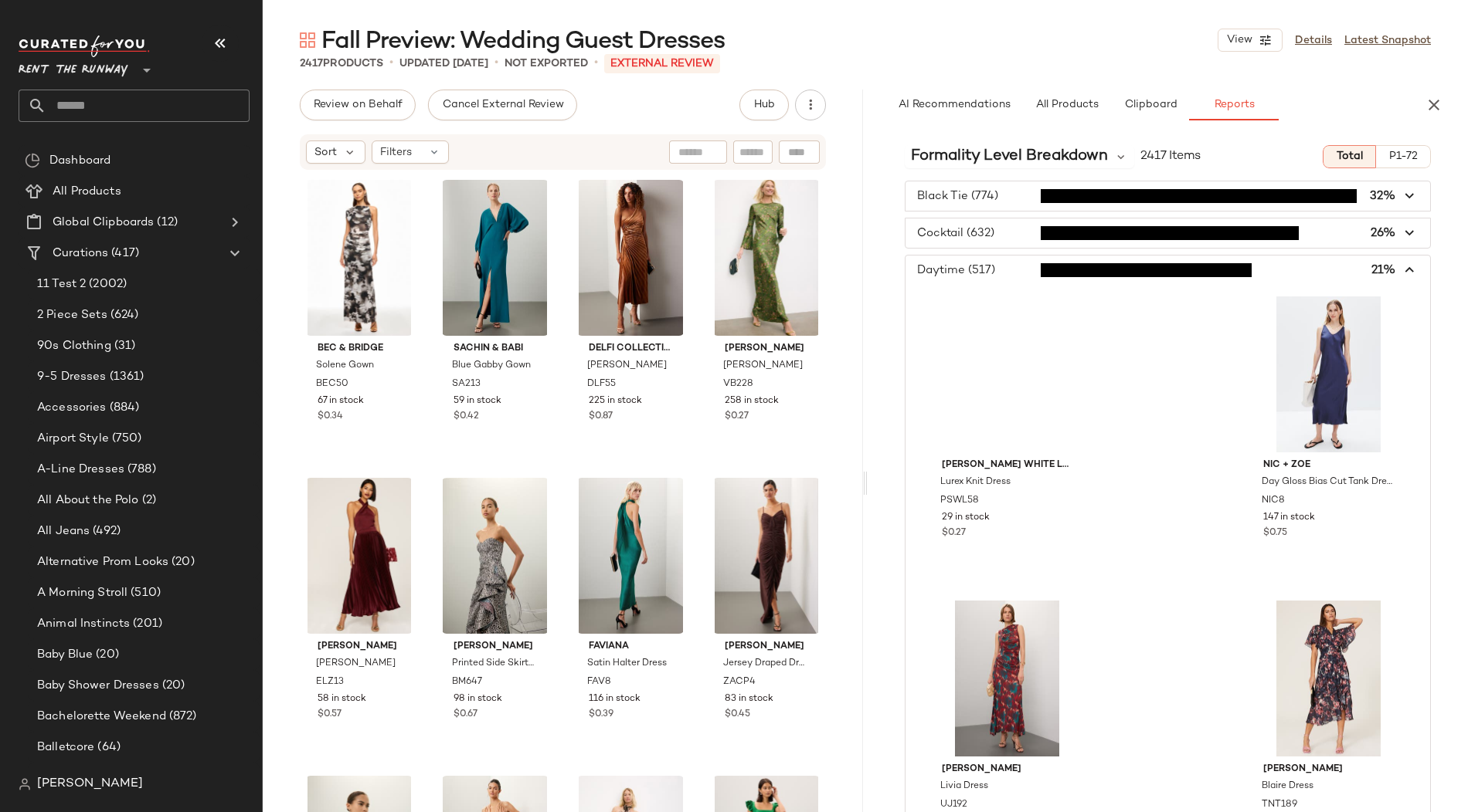
click at [974, 271] on span "button" at bounding box center [1167, 270] width 525 height 29
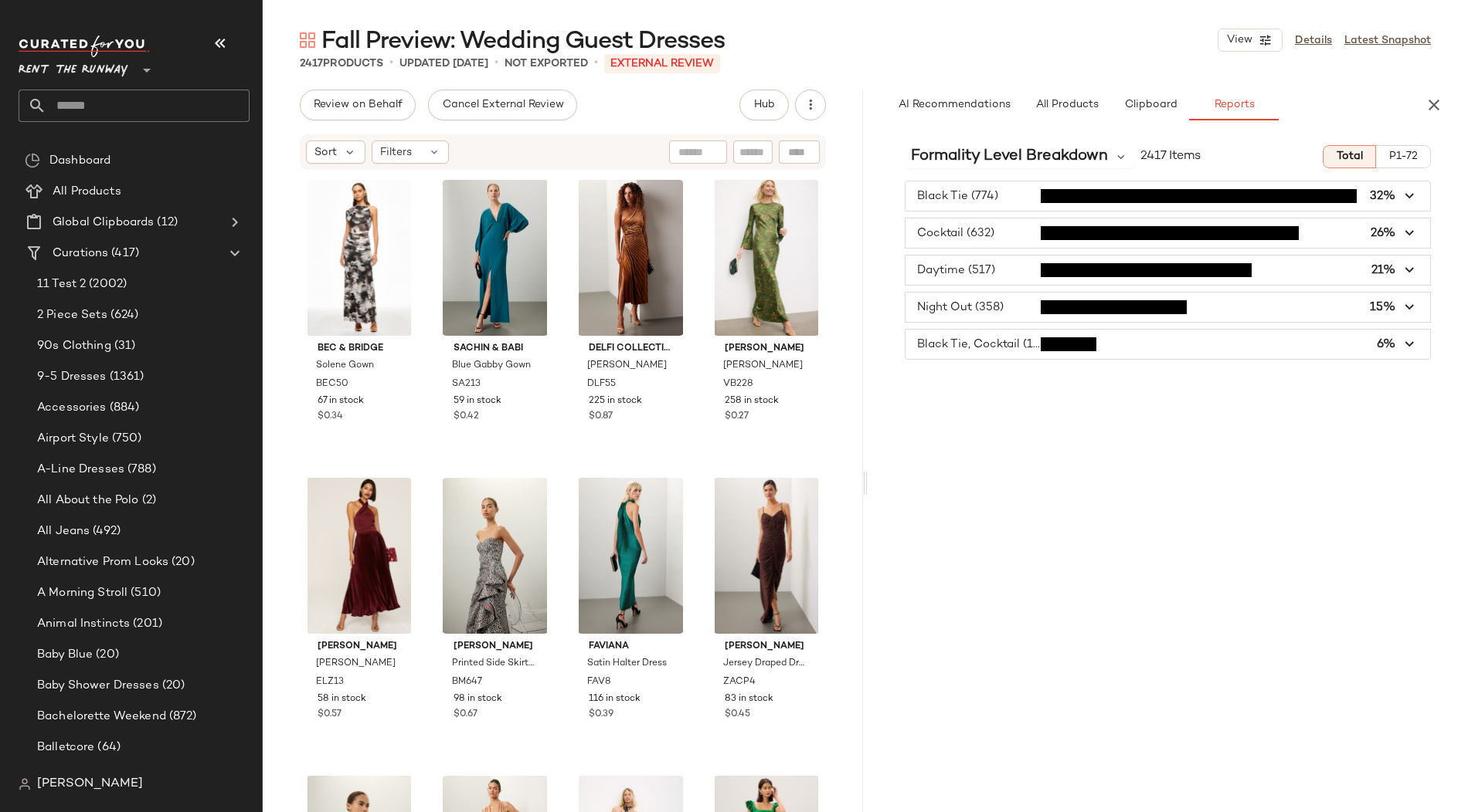
click at [948, 261] on span "button" at bounding box center [1167, 270] width 525 height 29
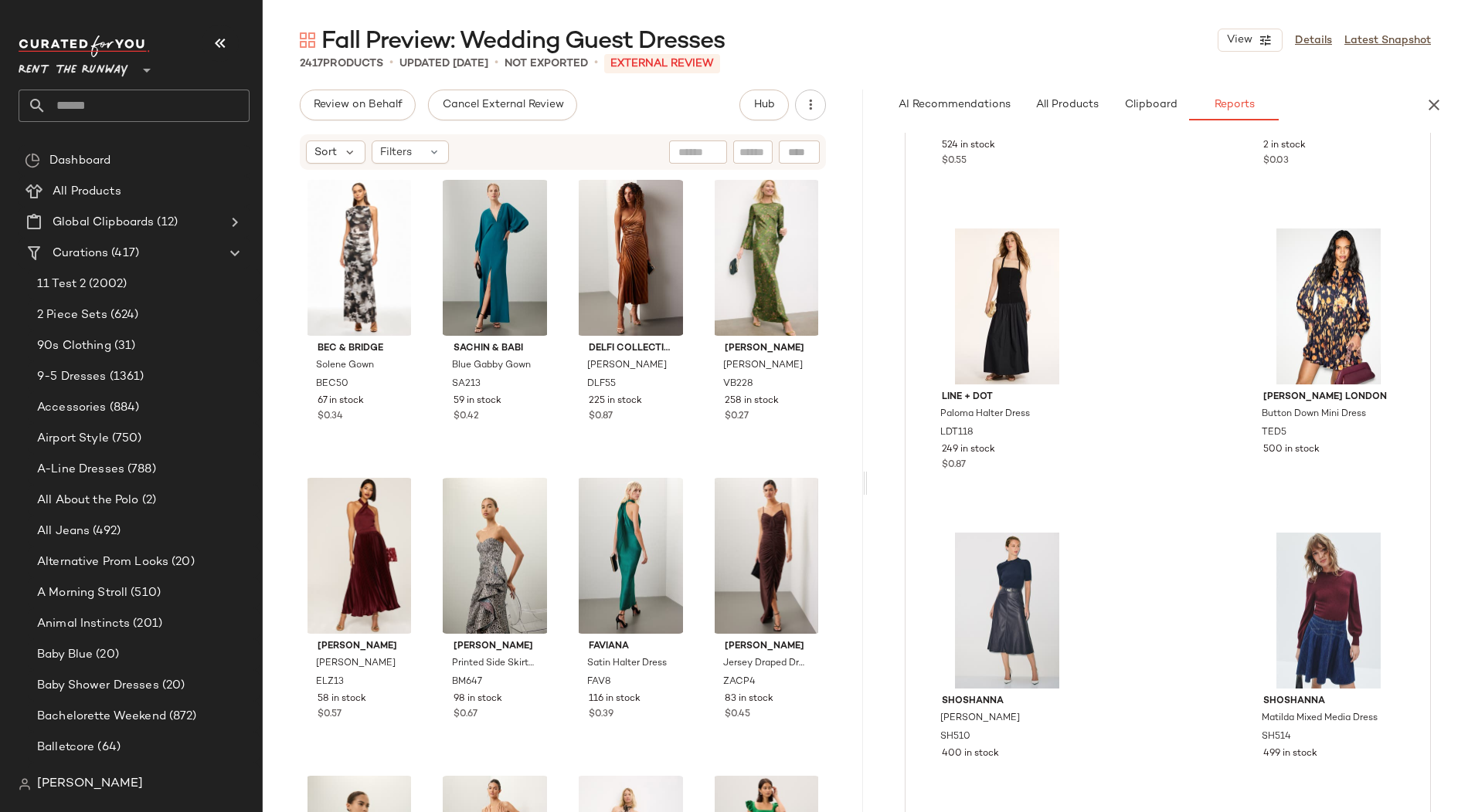
scroll to position [1595, 0]
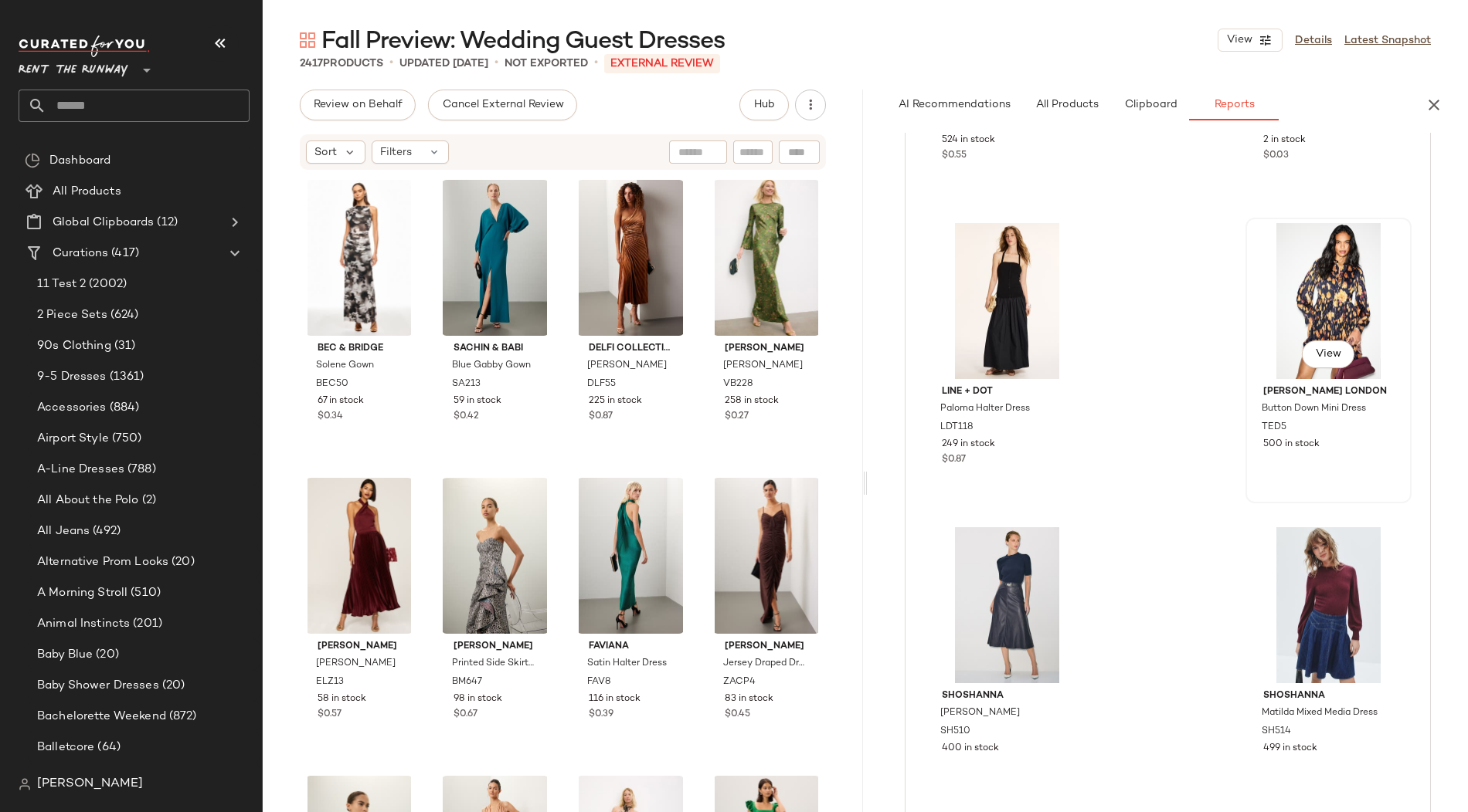
click at [1379, 315] on div "View" at bounding box center [1328, 301] width 155 height 156
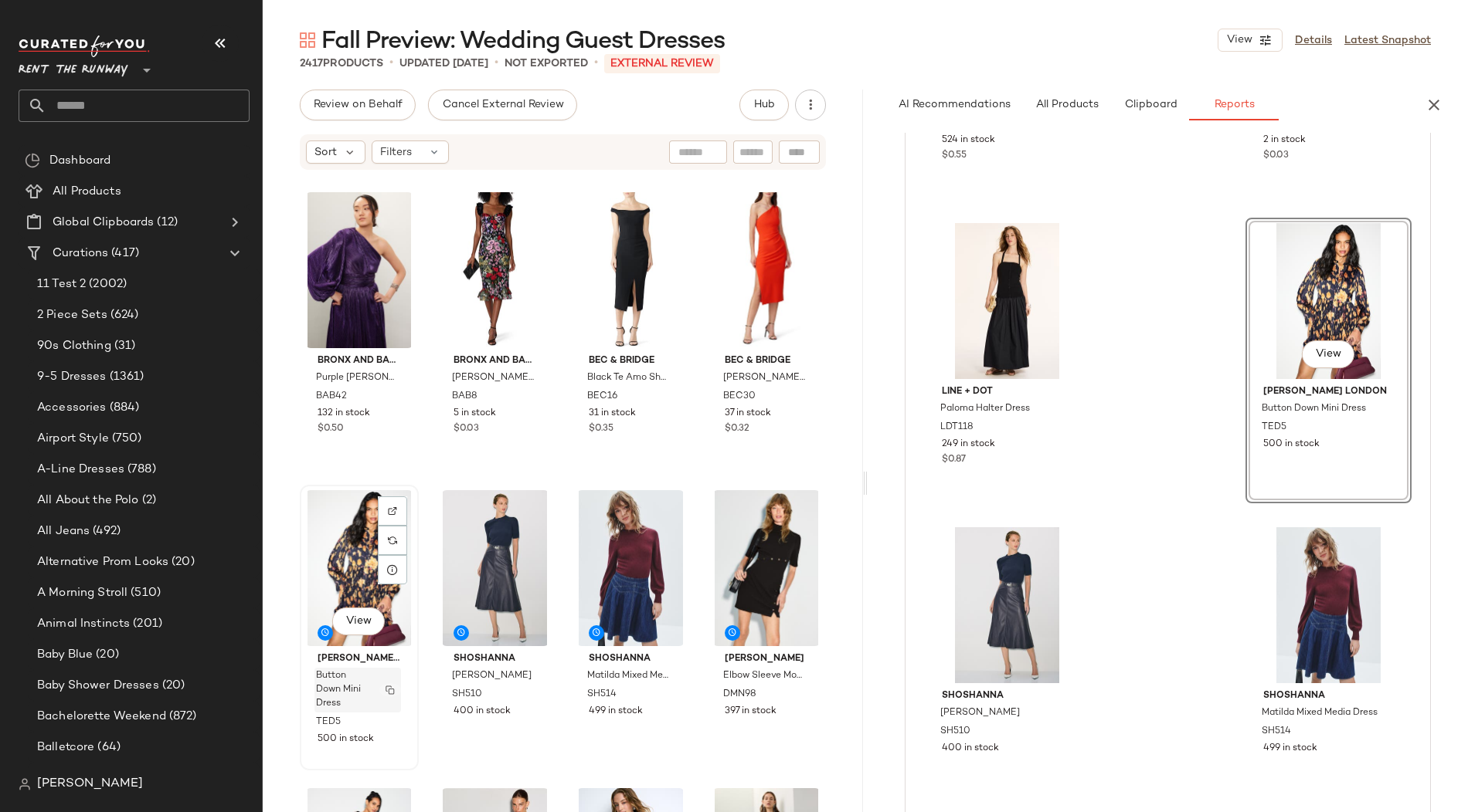
click at [391, 690] on img "button" at bounding box center [390, 690] width 10 height 10
click at [1378, 423] on img "button" at bounding box center [1382, 427] width 10 height 10
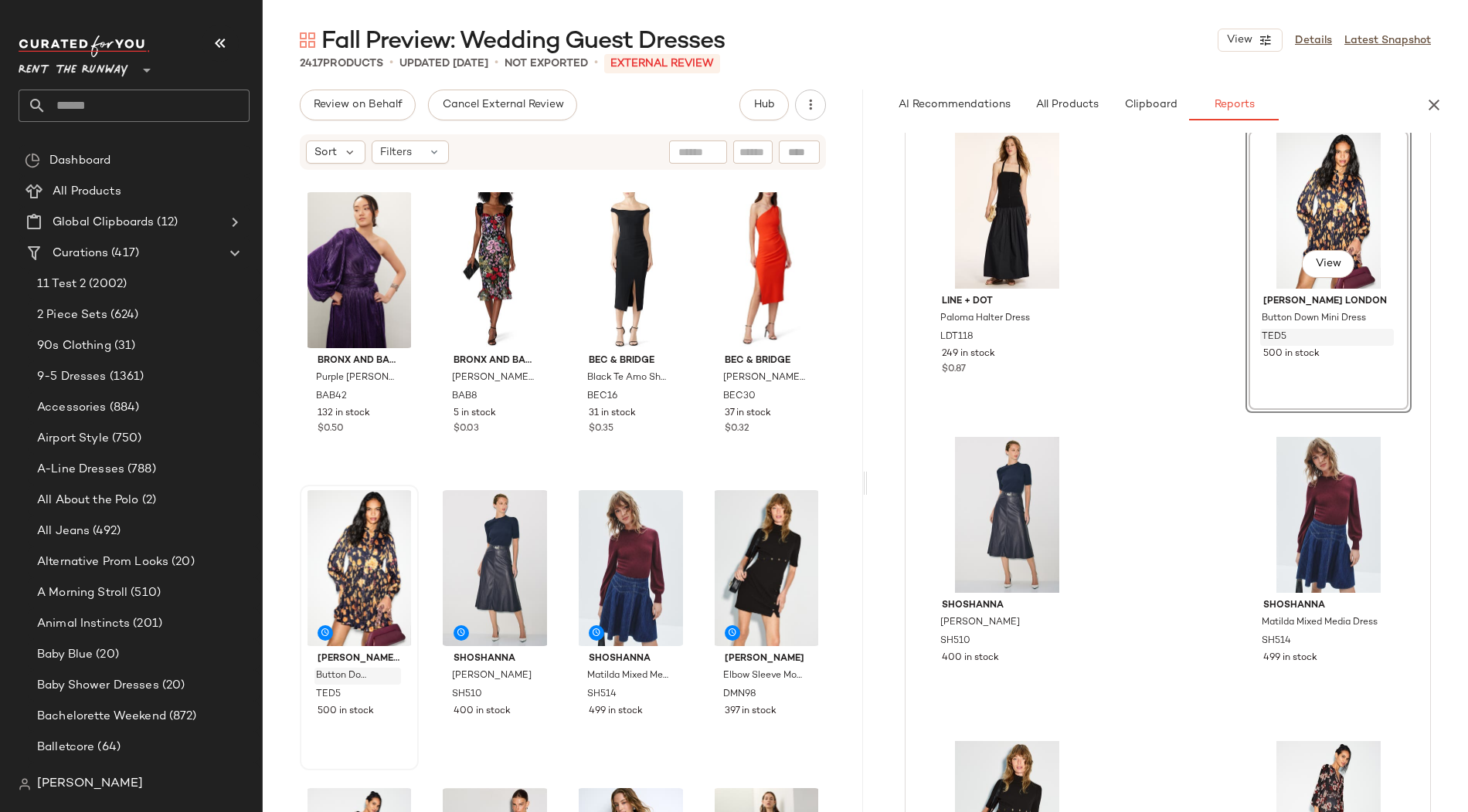
scroll to position [1692, 0]
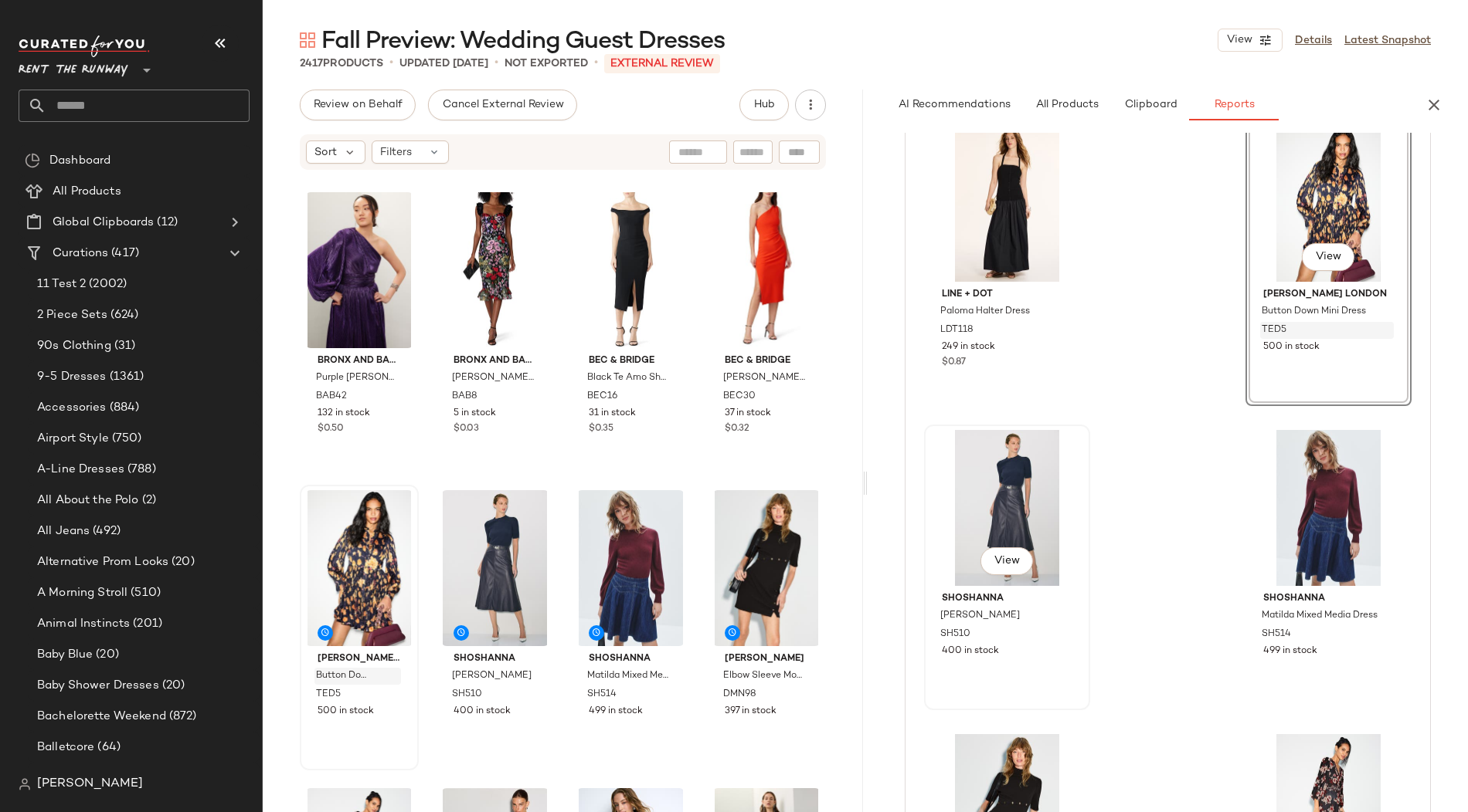
click at [1021, 486] on div "View" at bounding box center [1007, 508] width 155 height 156
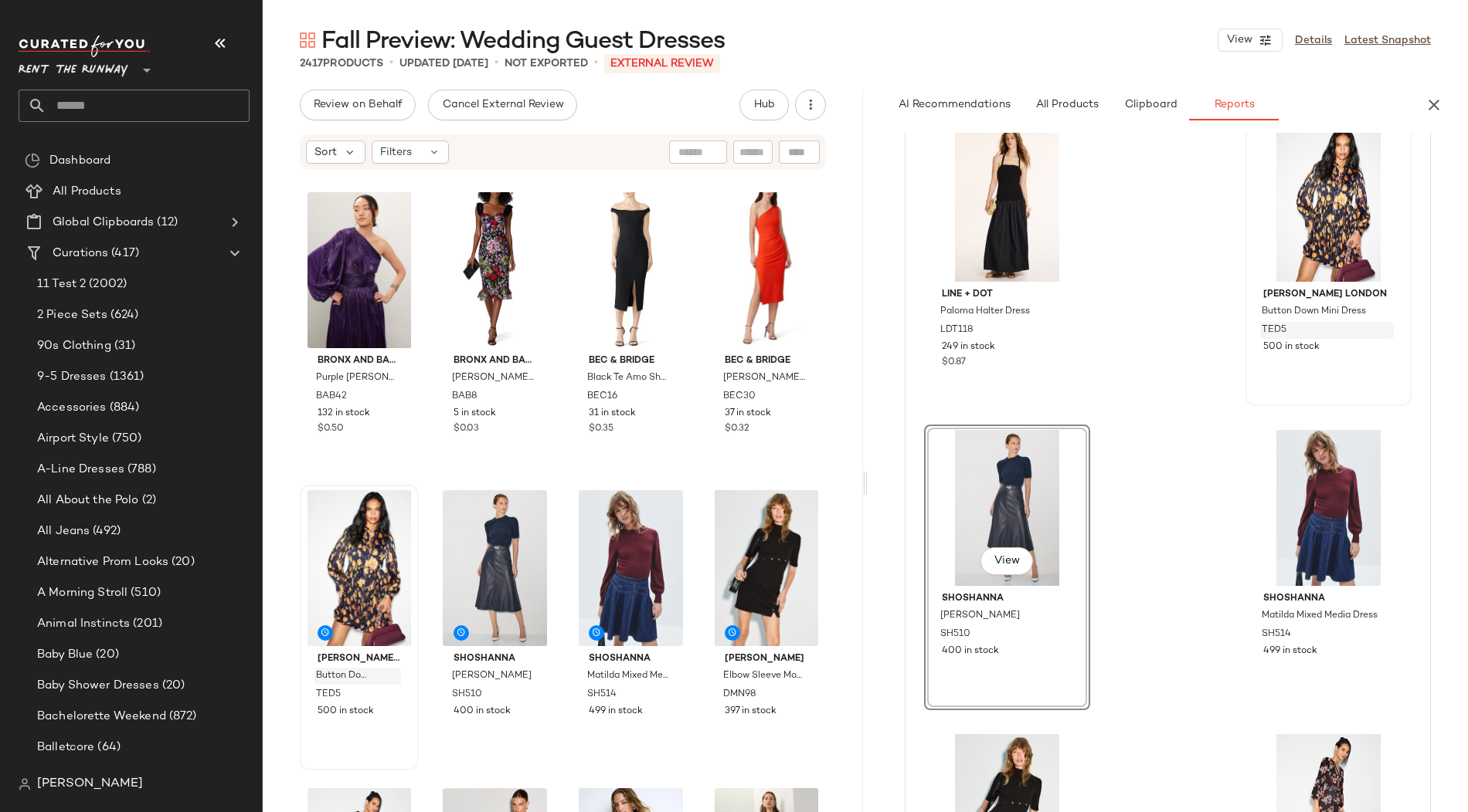
click at [1067, 576] on div "View" at bounding box center [1007, 508] width 155 height 156
click at [1343, 510] on div "View" at bounding box center [1328, 508] width 155 height 156
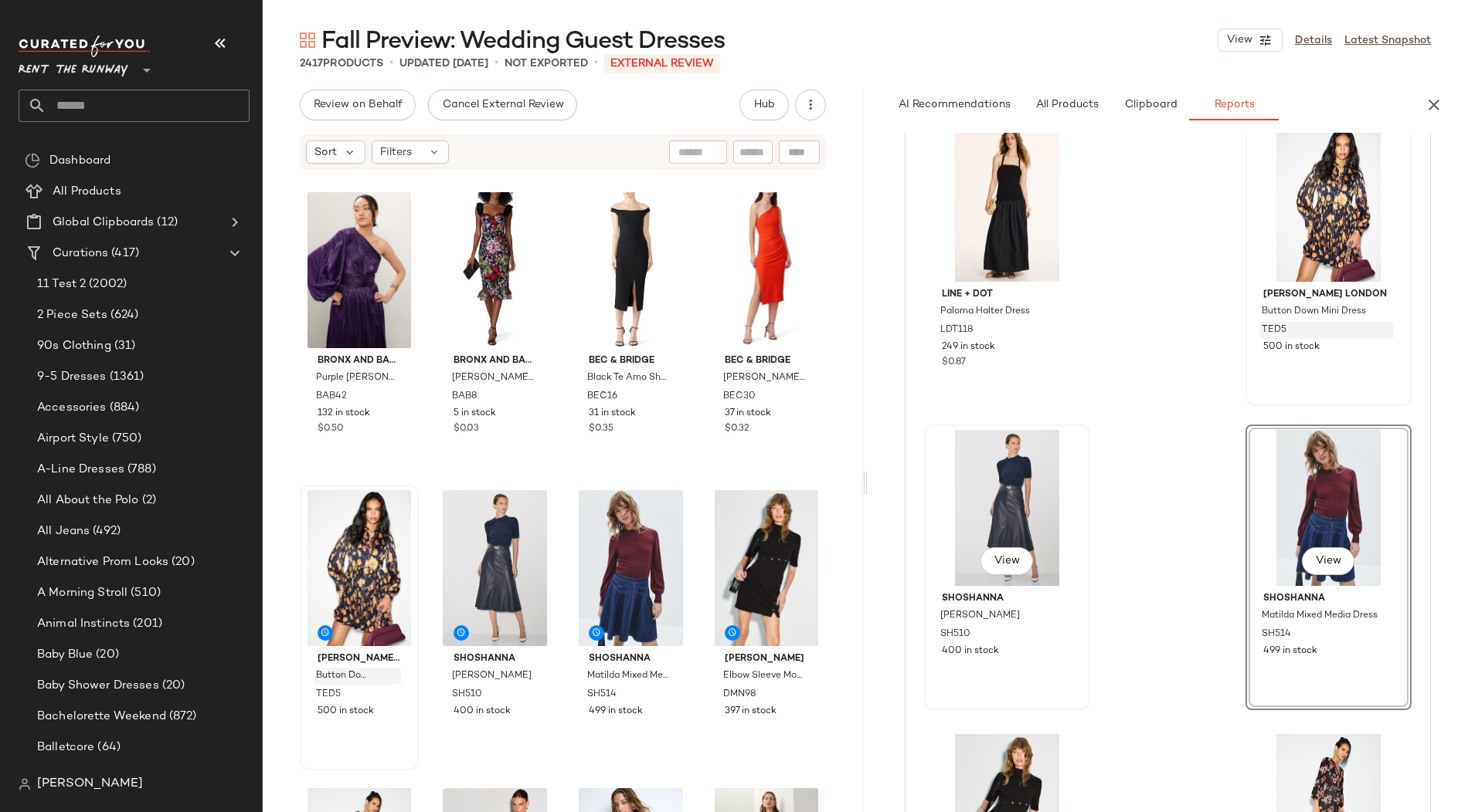
click at [1048, 458] on div "View" at bounding box center [1007, 508] width 155 height 156
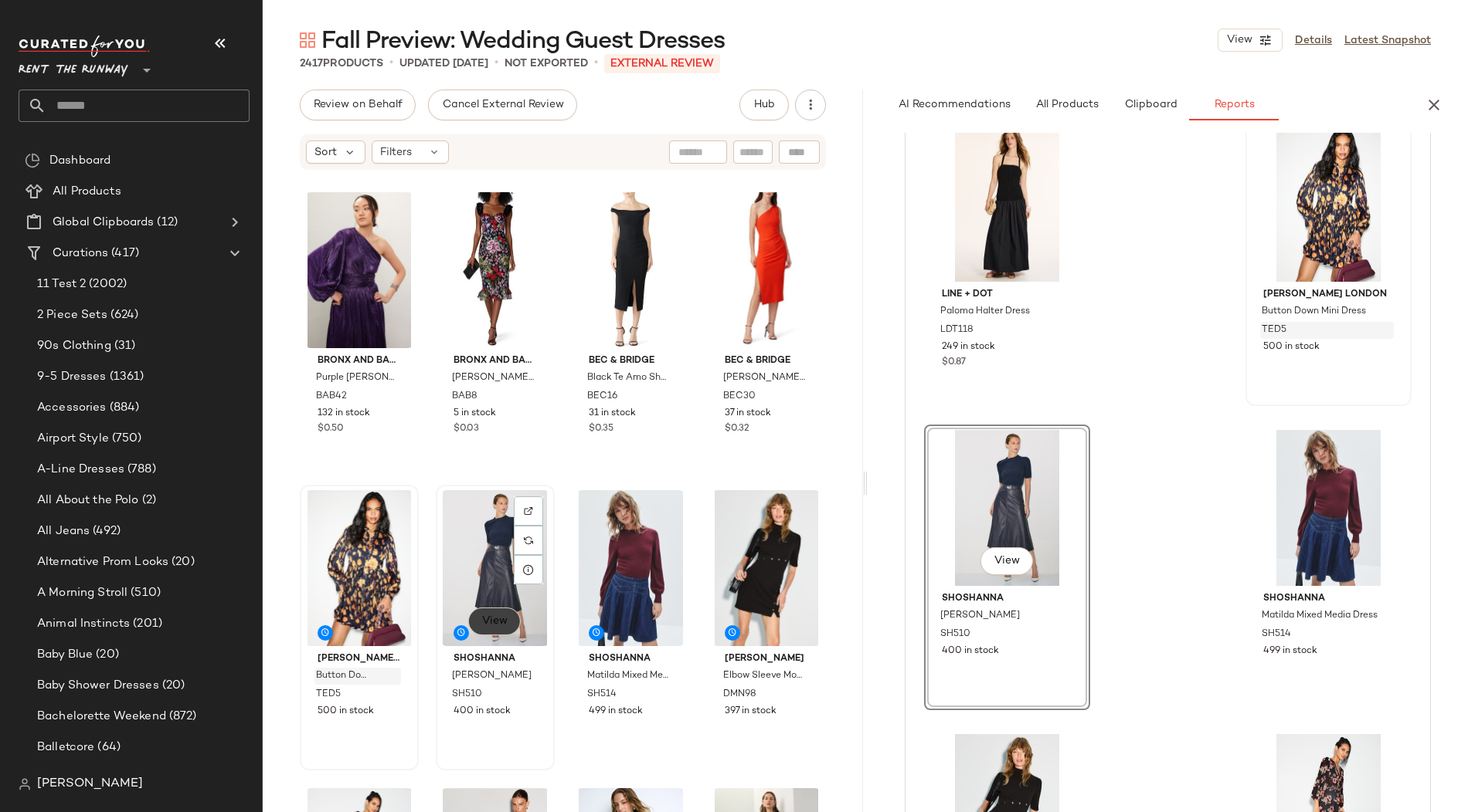
click at [503, 619] on span "View" at bounding box center [494, 621] width 26 height 12
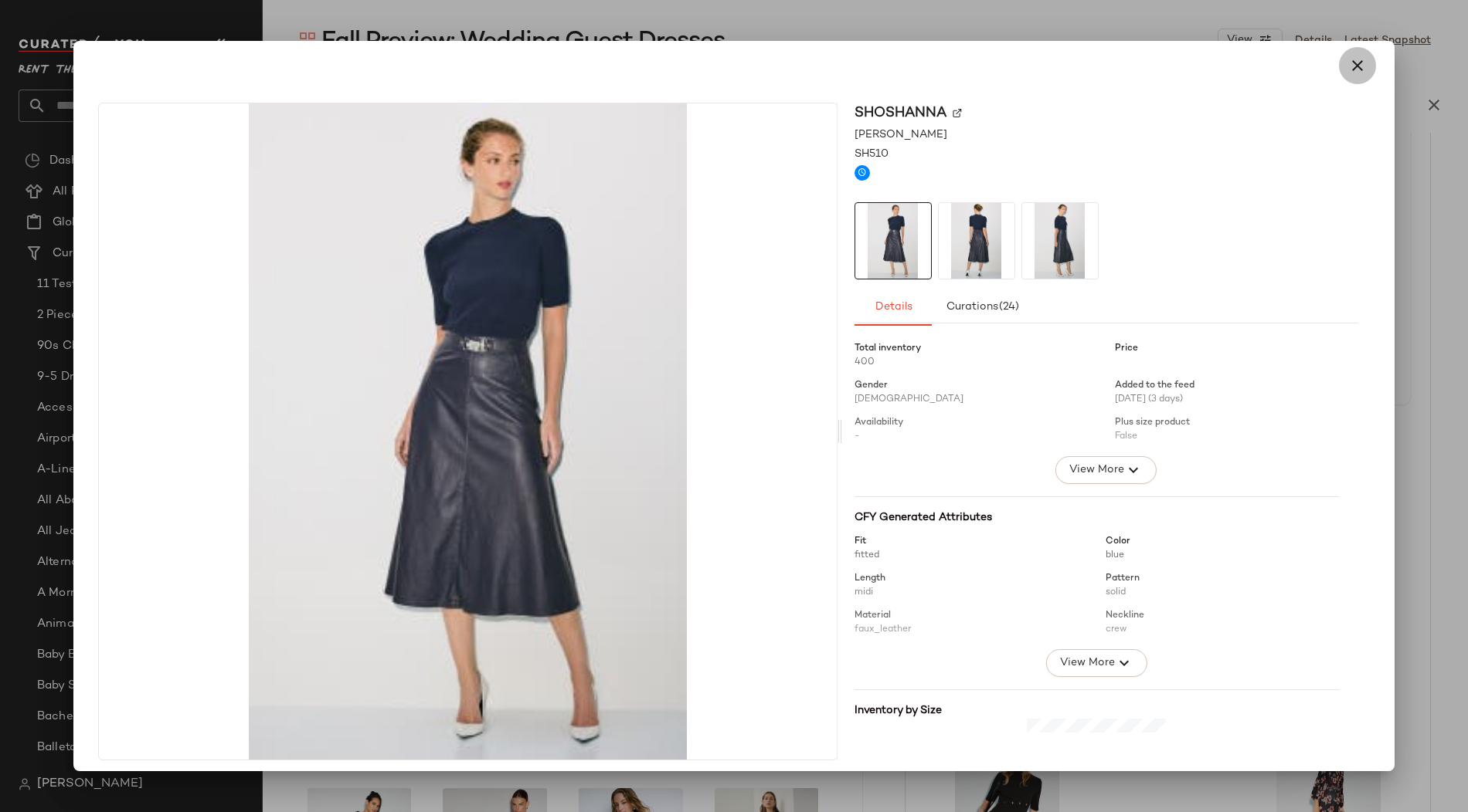
click at [1352, 52] on button "button" at bounding box center [1357, 65] width 37 height 37
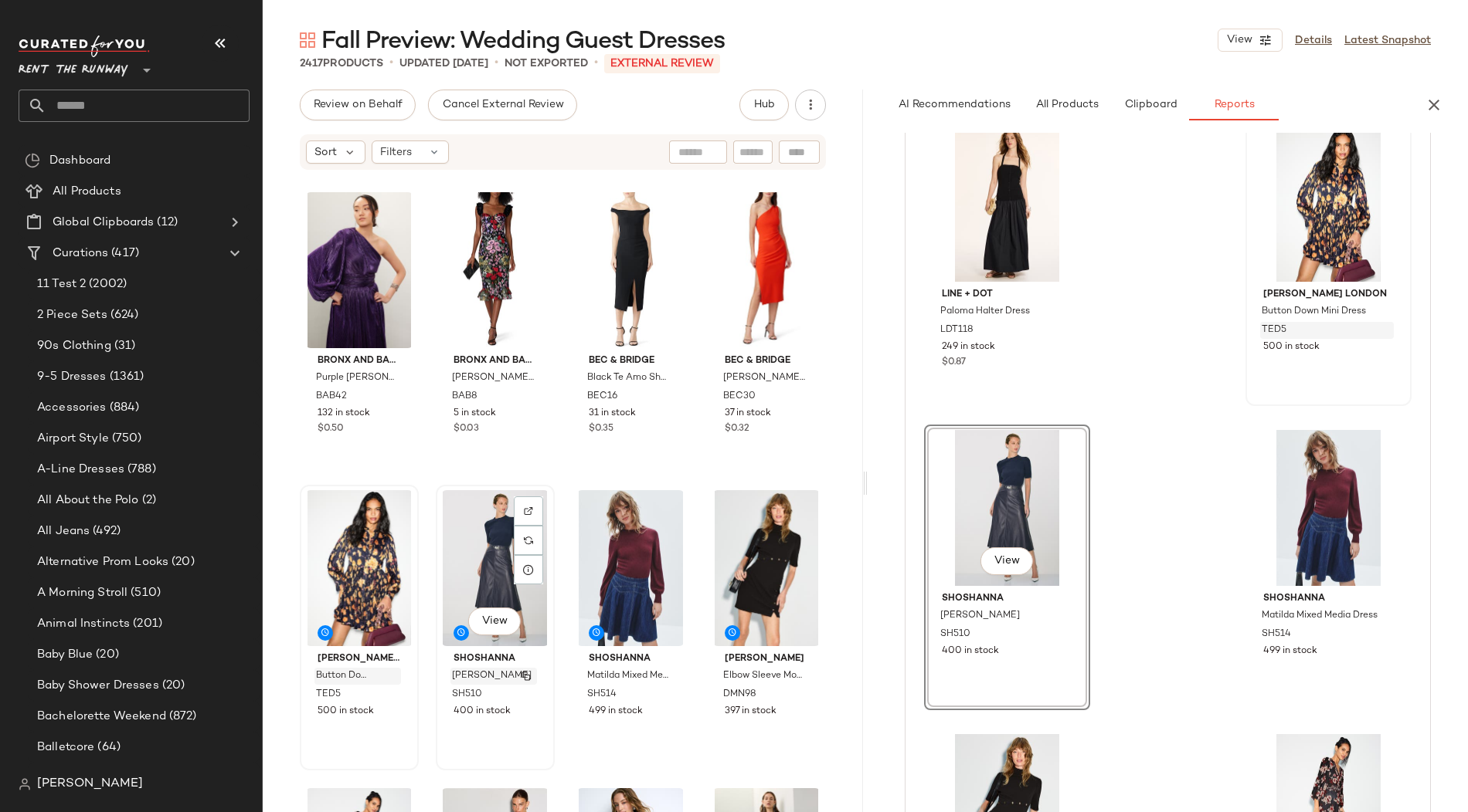
click at [526, 677] on button "button" at bounding box center [525, 676] width 22 height 14
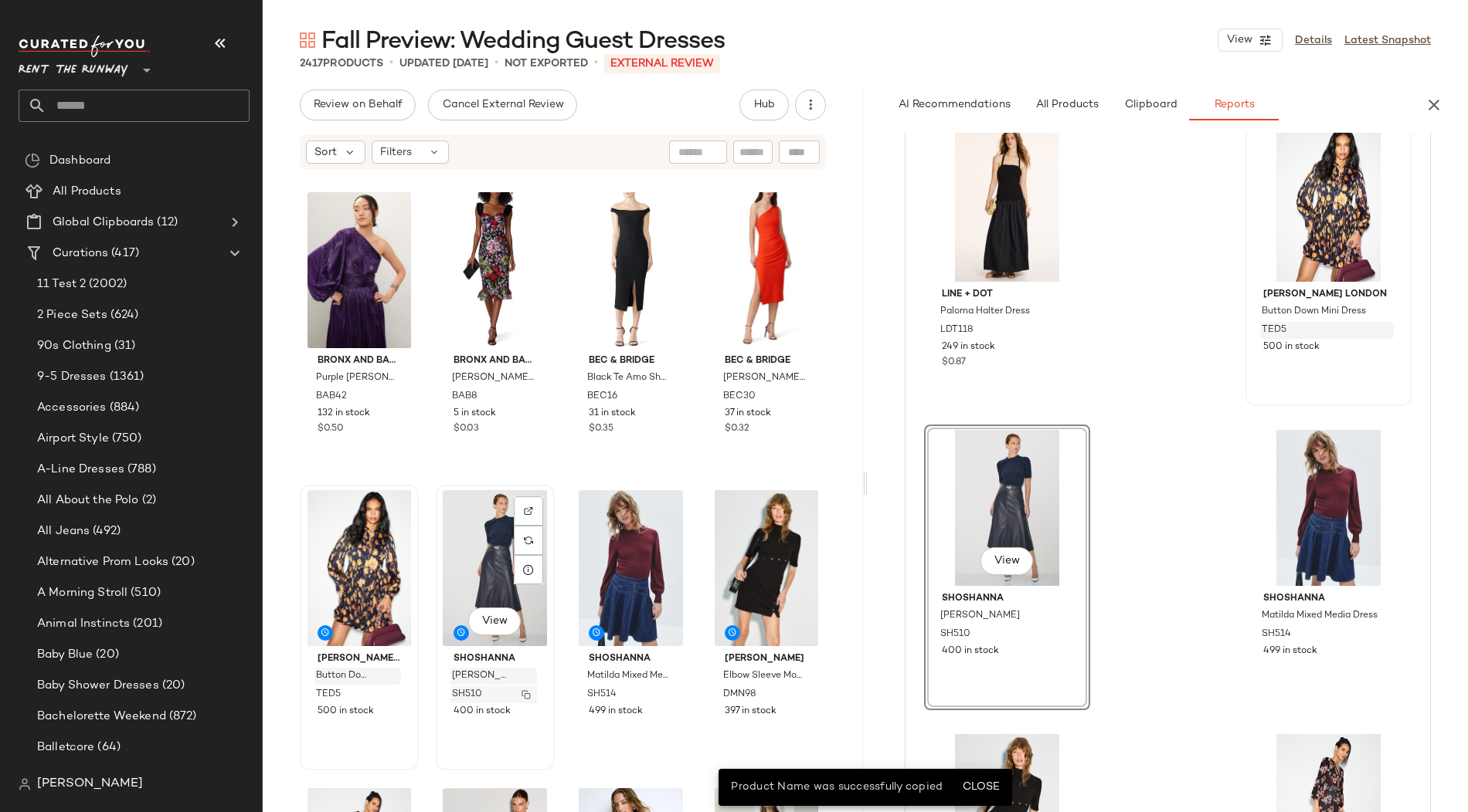
click at [523, 688] on button "button" at bounding box center [525, 695] width 22 height 14
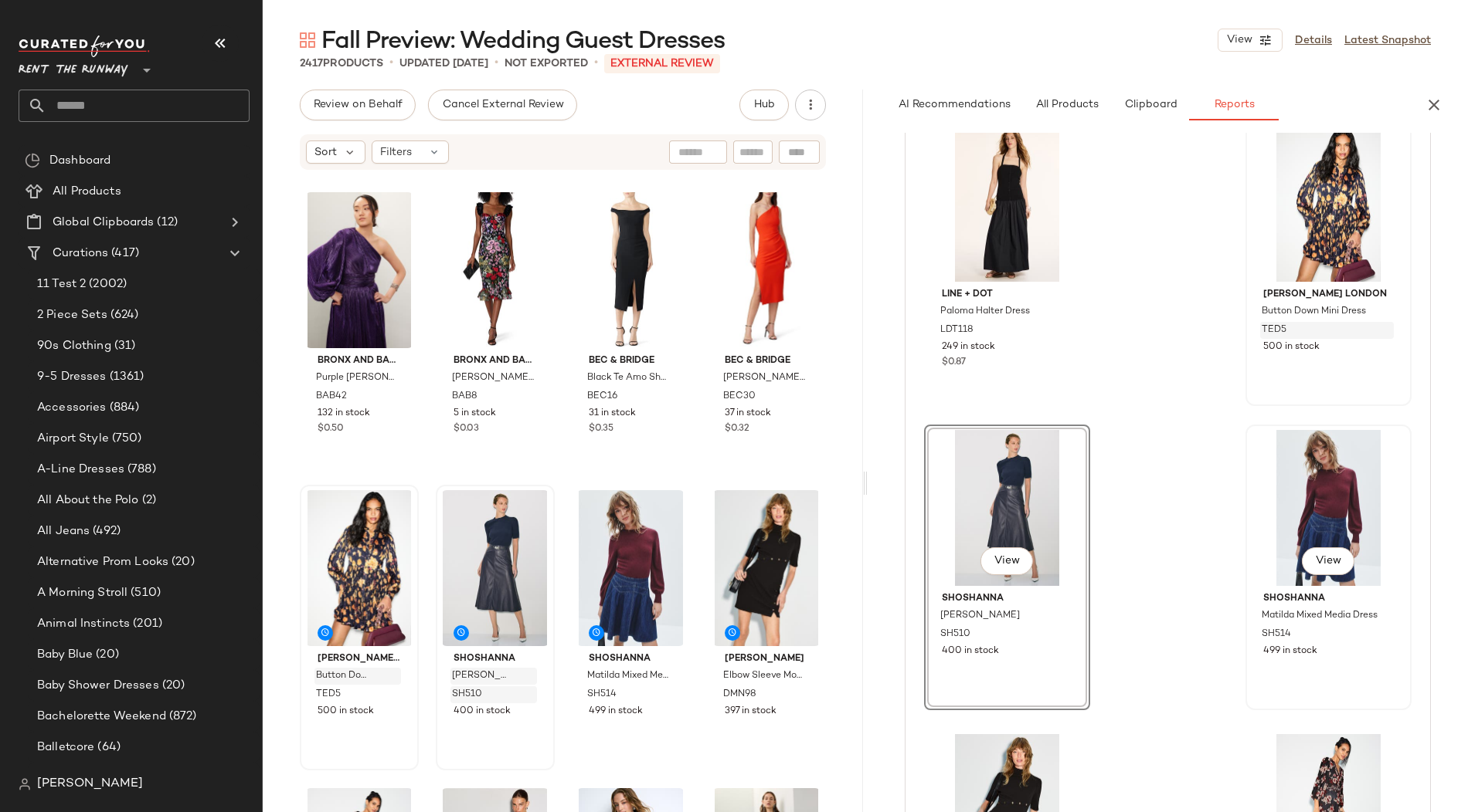
click at [1367, 571] on div "View" at bounding box center [1328, 508] width 155 height 156
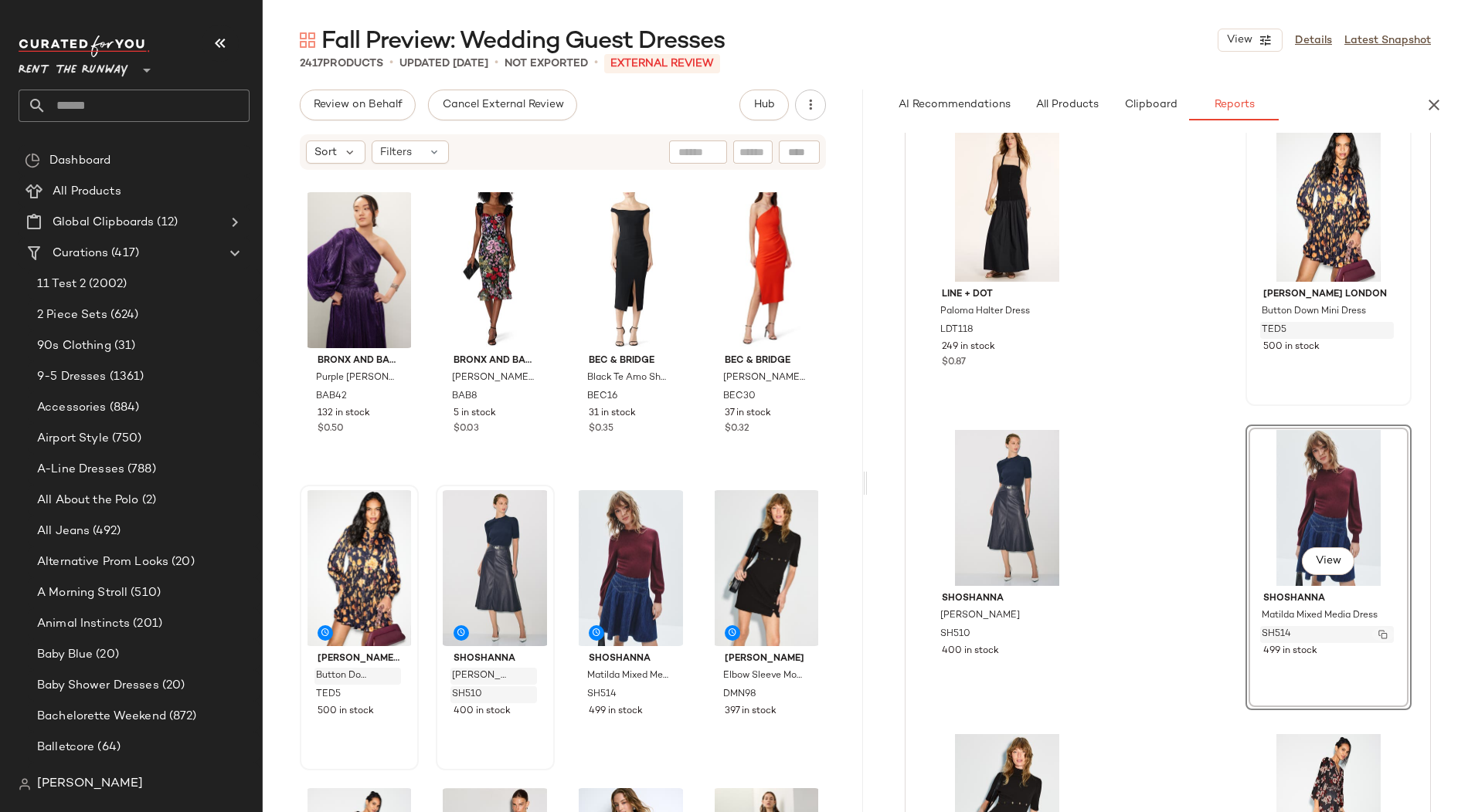
click at [1378, 633] on img "button" at bounding box center [1382, 634] width 10 height 10
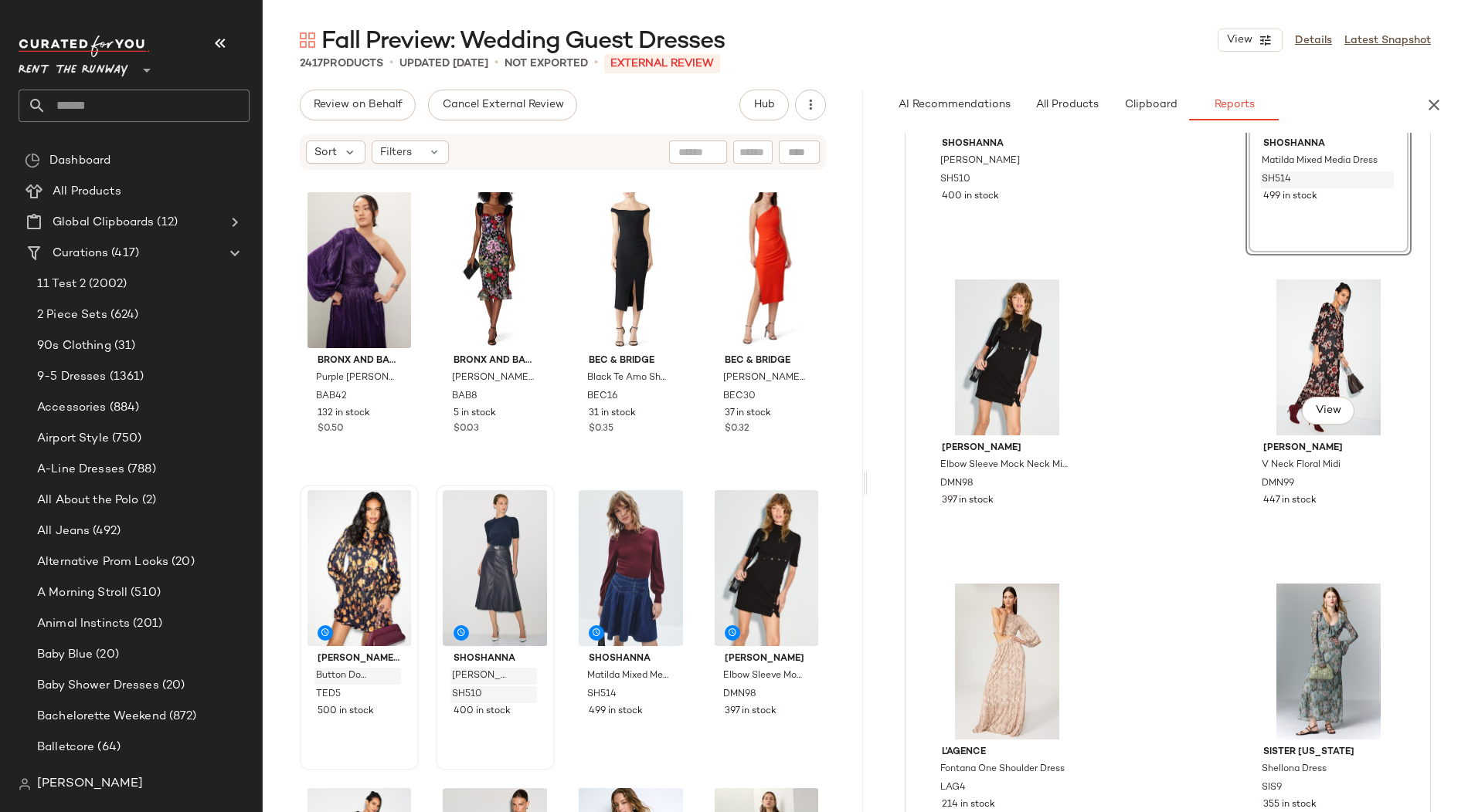
scroll to position [2148, 0]
click at [1072, 395] on div "View" at bounding box center [1007, 355] width 155 height 156
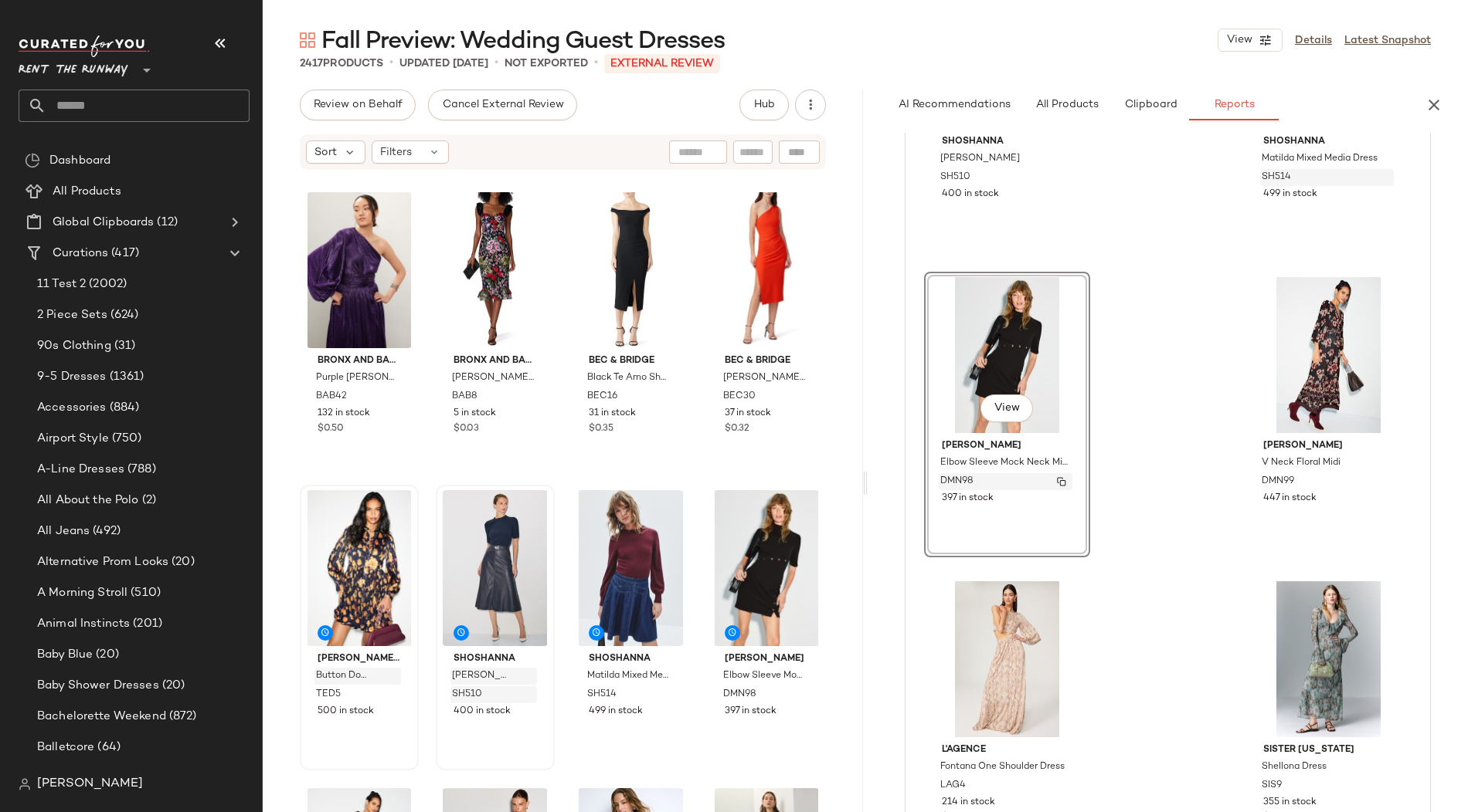
click at [1060, 477] on img "button" at bounding box center [1061, 482] width 10 height 10
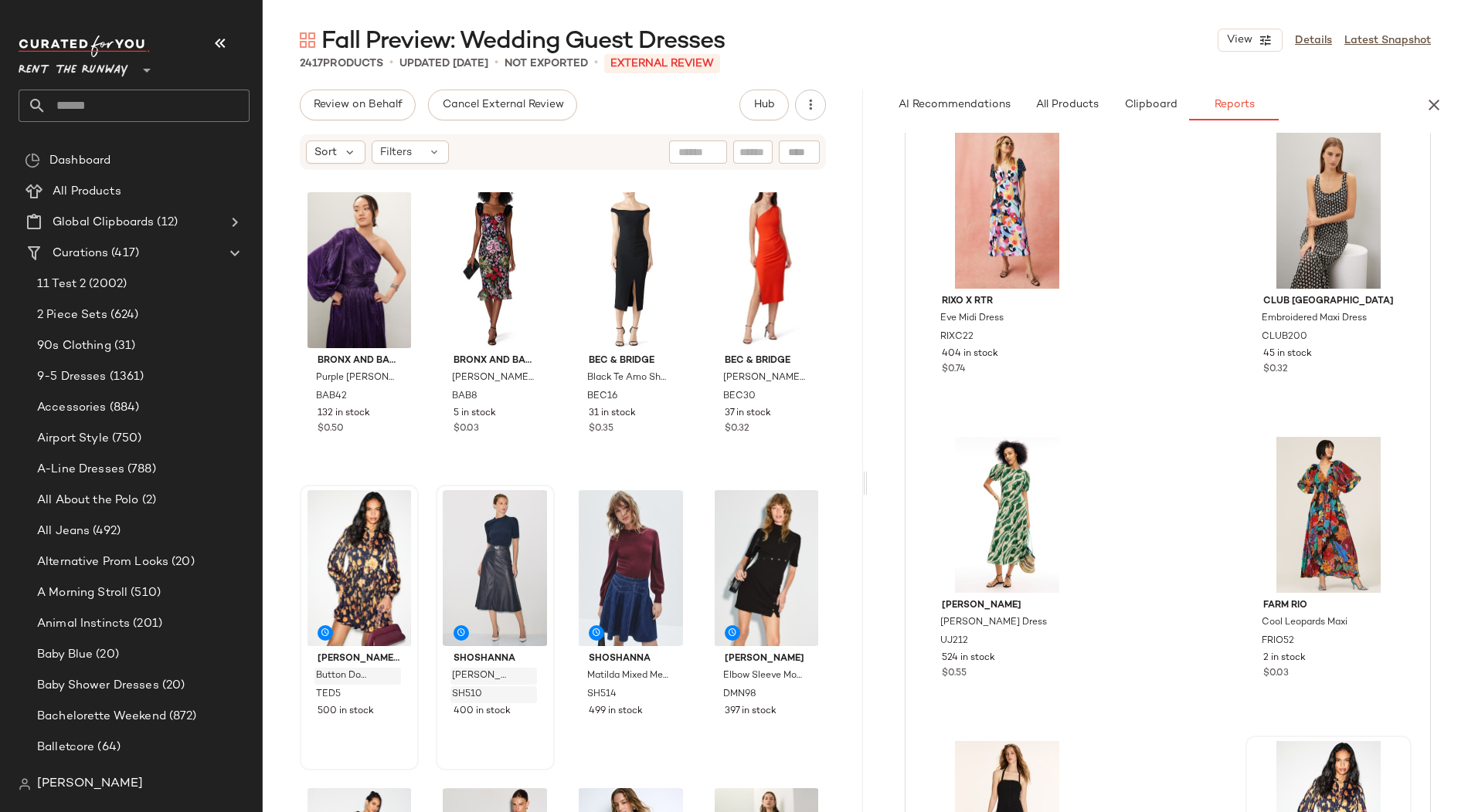
scroll to position [0, 0]
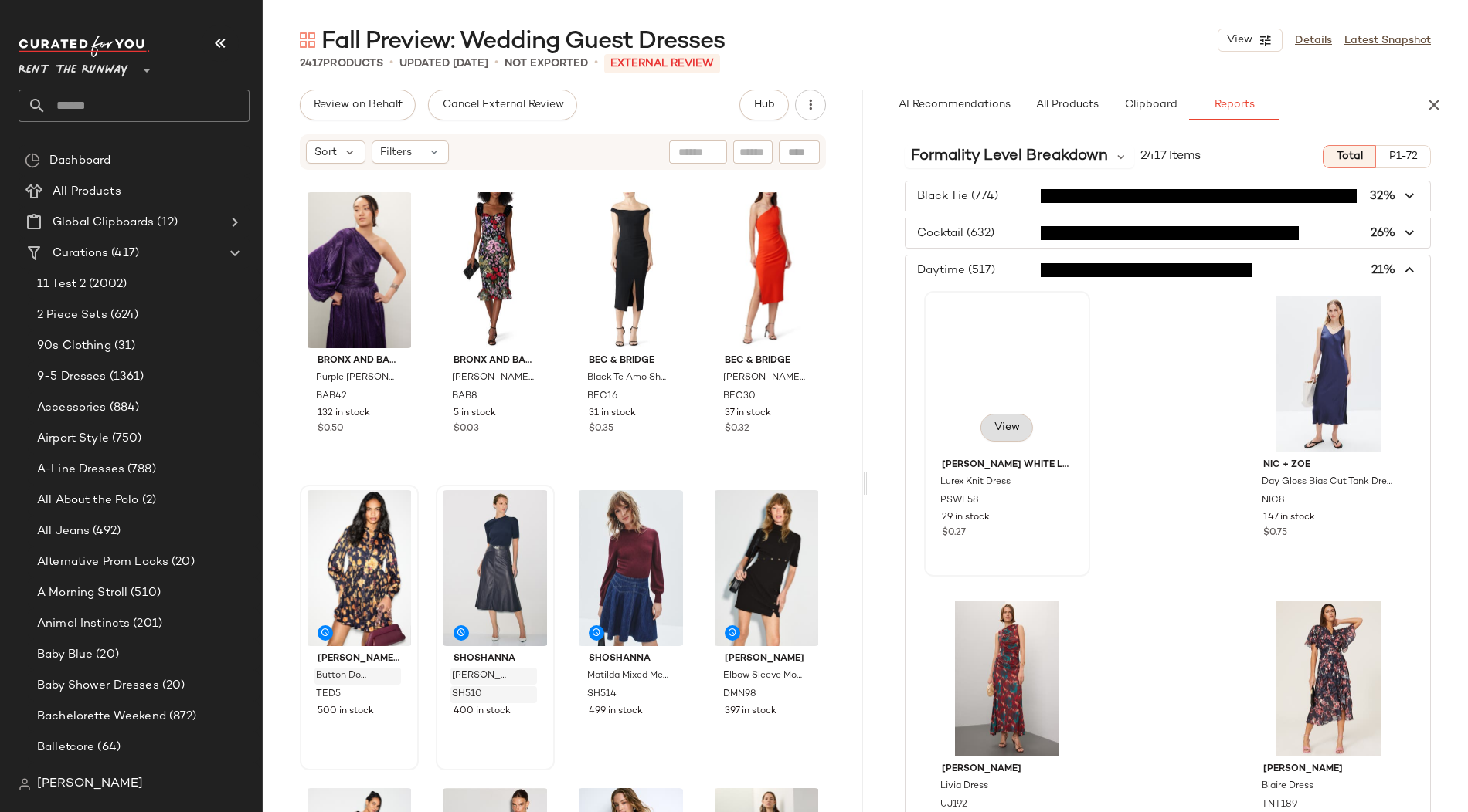
click at [1003, 427] on span "View" at bounding box center [1007, 427] width 26 height 12
click at [1004, 425] on span "View" at bounding box center [1007, 427] width 26 height 12
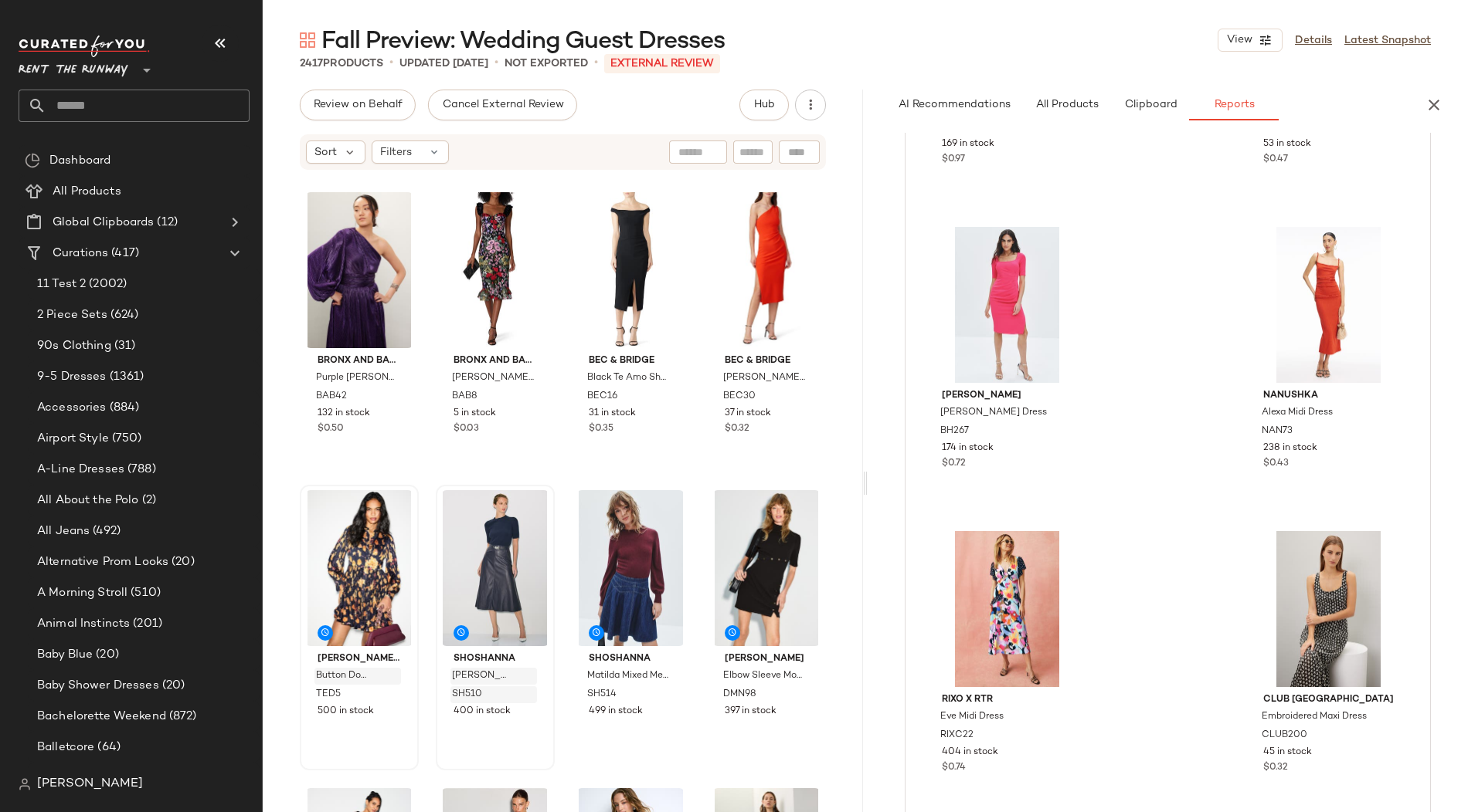
scroll to position [683, 0]
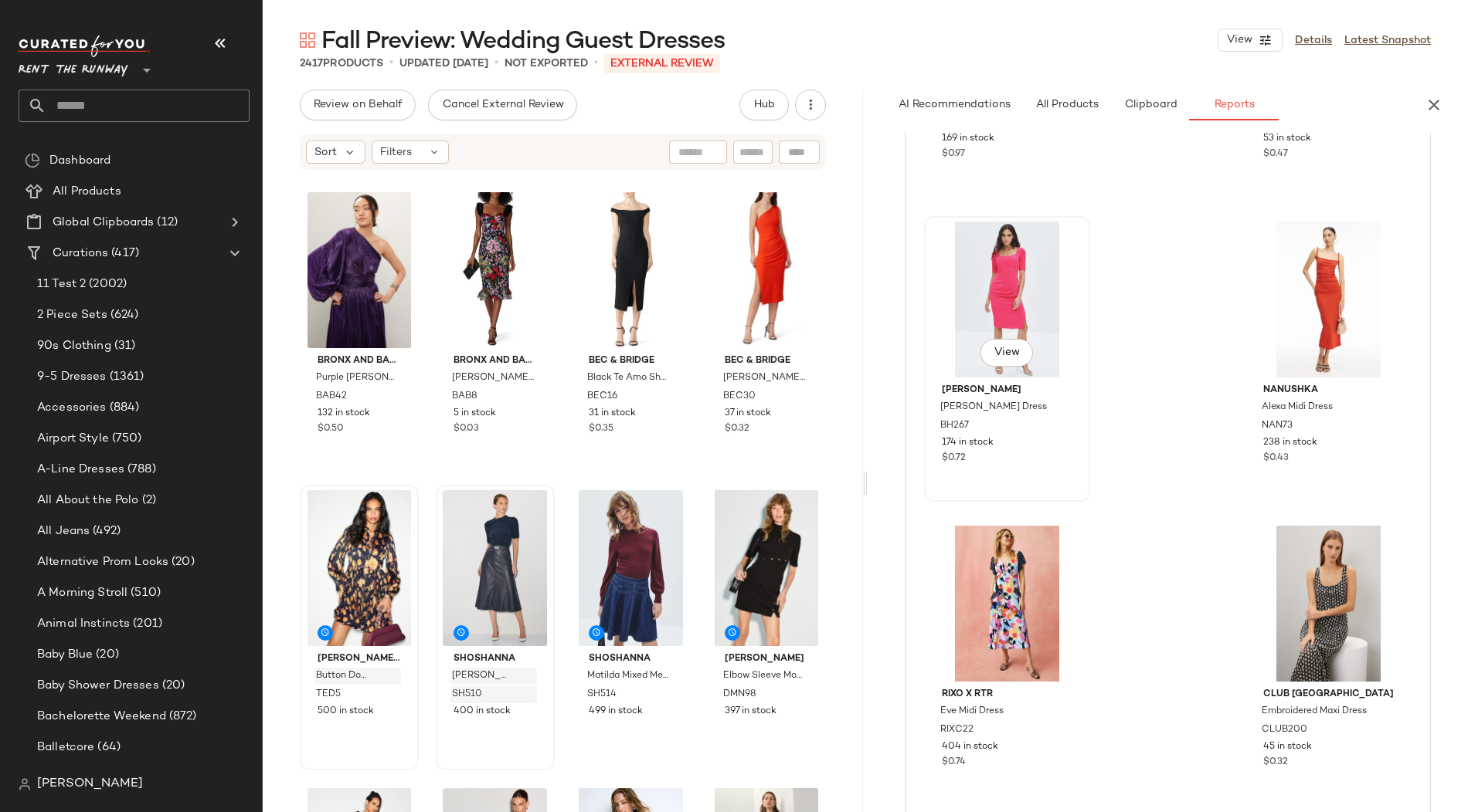
click at [1017, 299] on div "View" at bounding box center [1007, 300] width 155 height 156
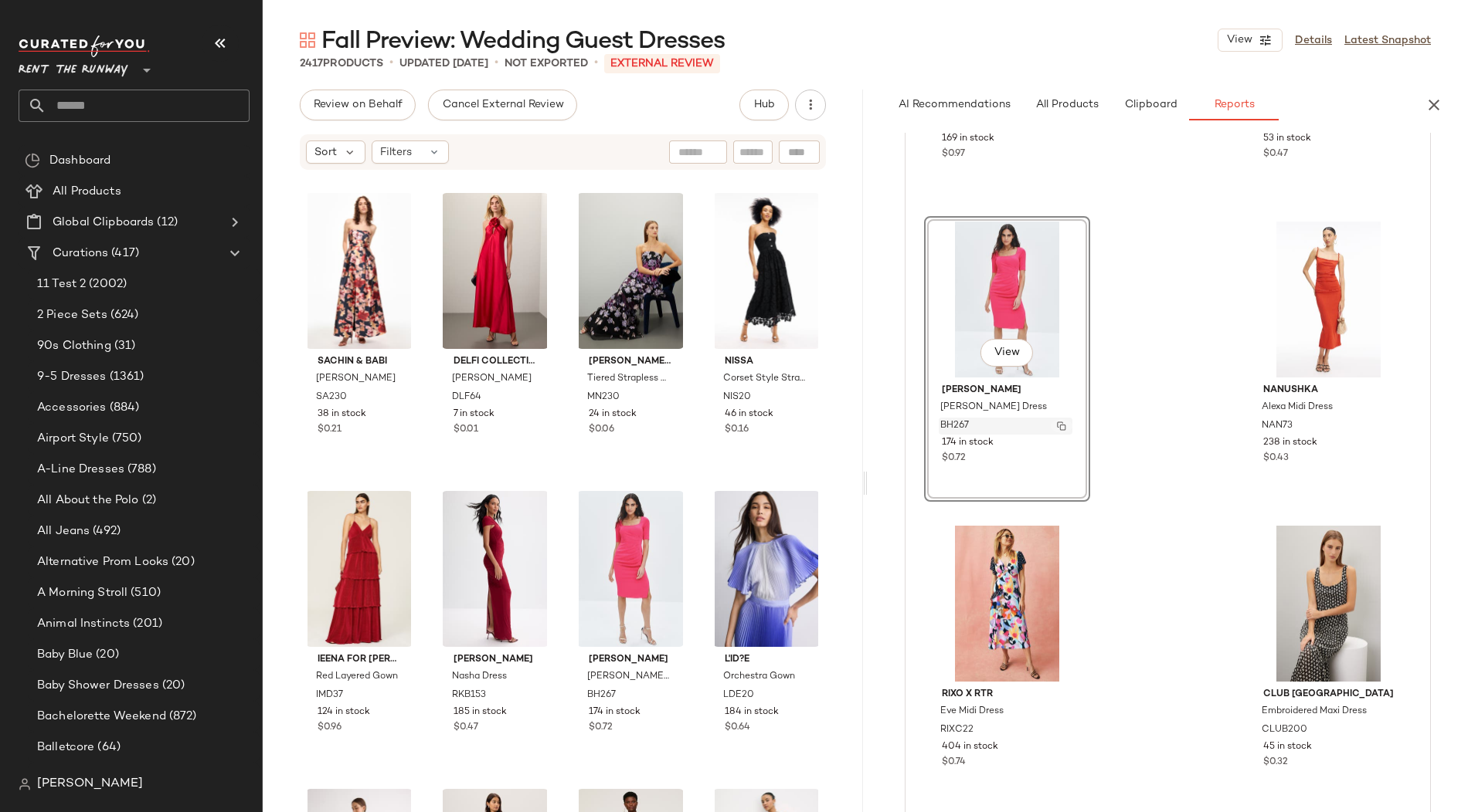
click at [1063, 421] on img "button" at bounding box center [1061, 425] width 10 height 10
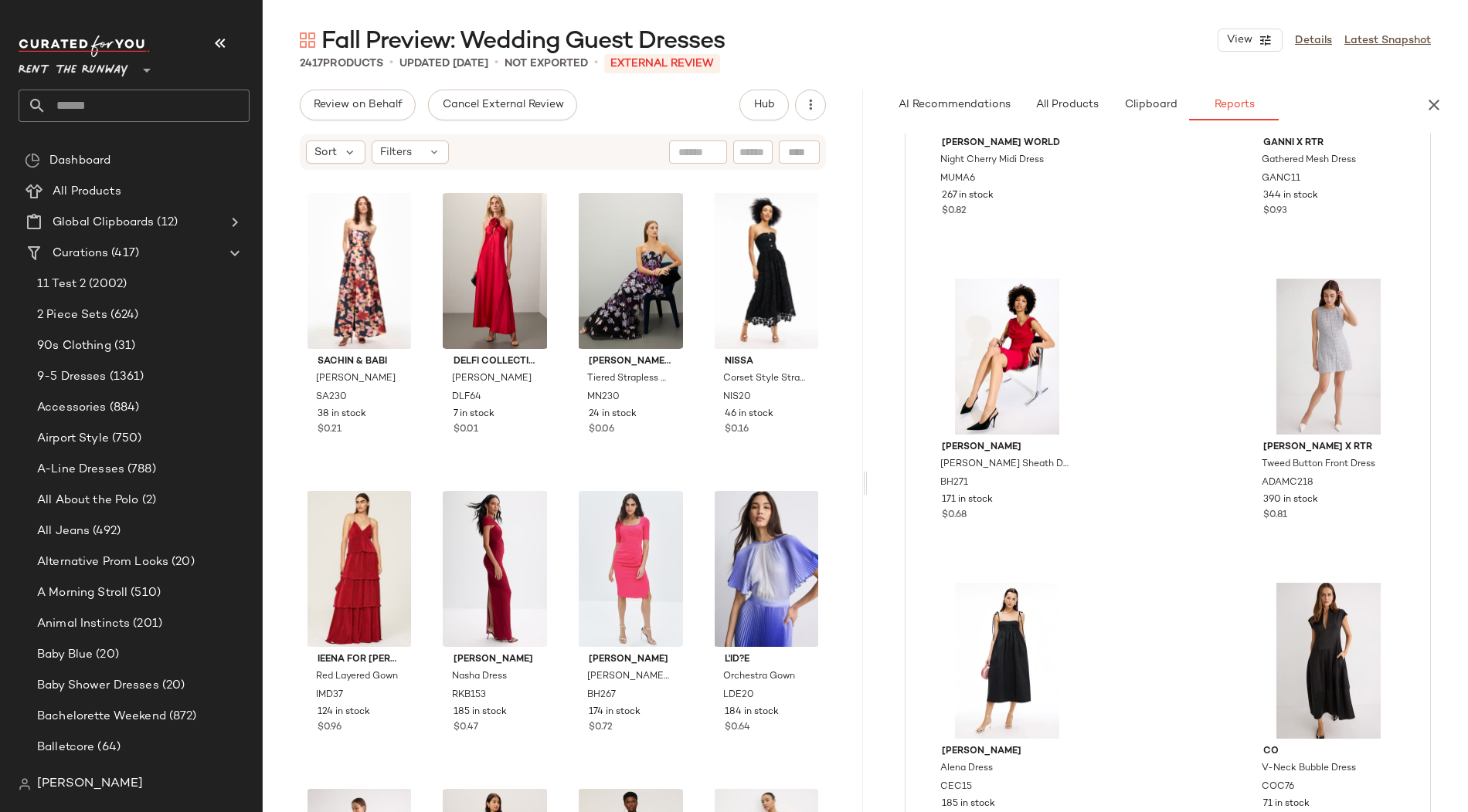
scroll to position [3375, 0]
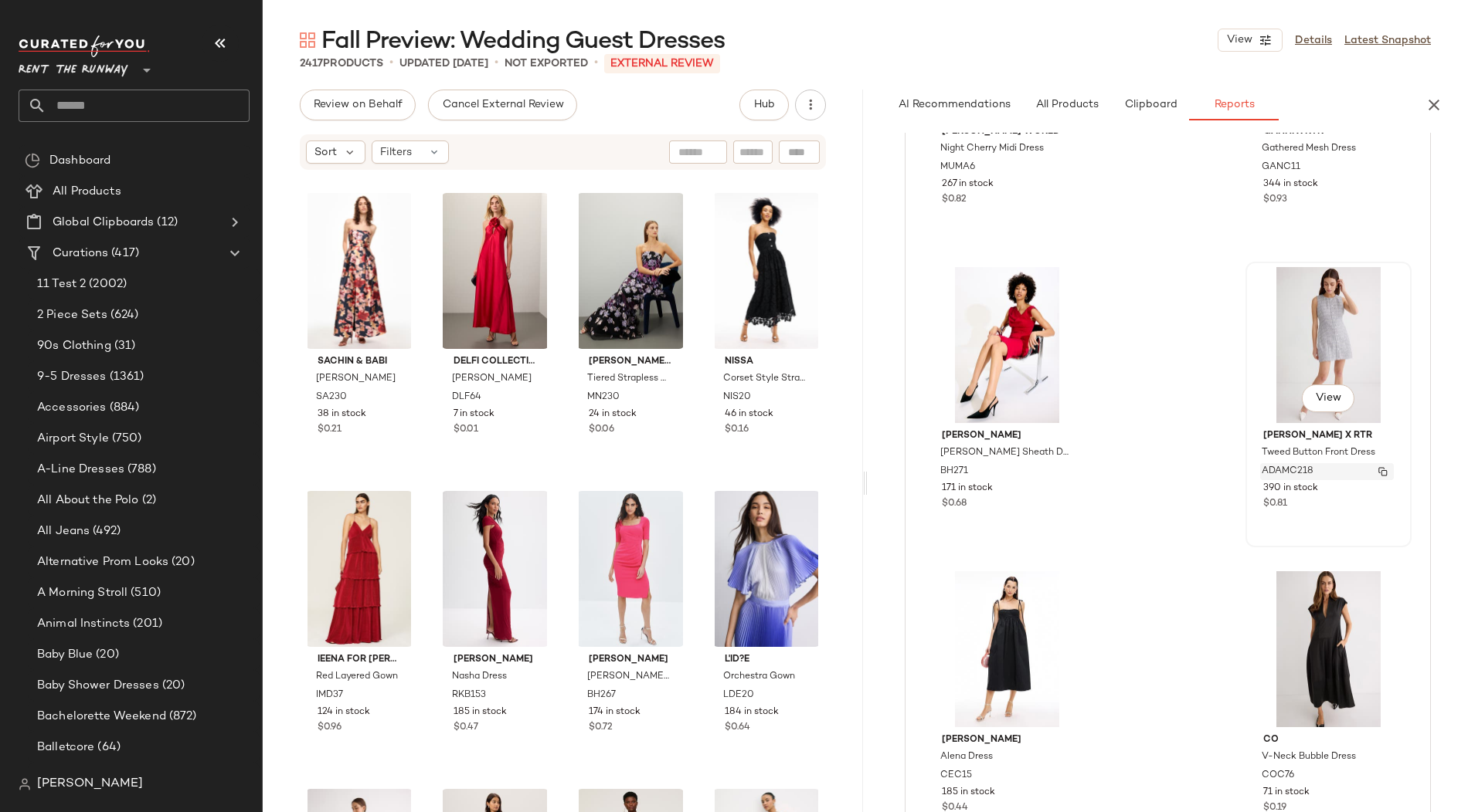
click at [1378, 467] on img "button" at bounding box center [1382, 471] width 10 height 10
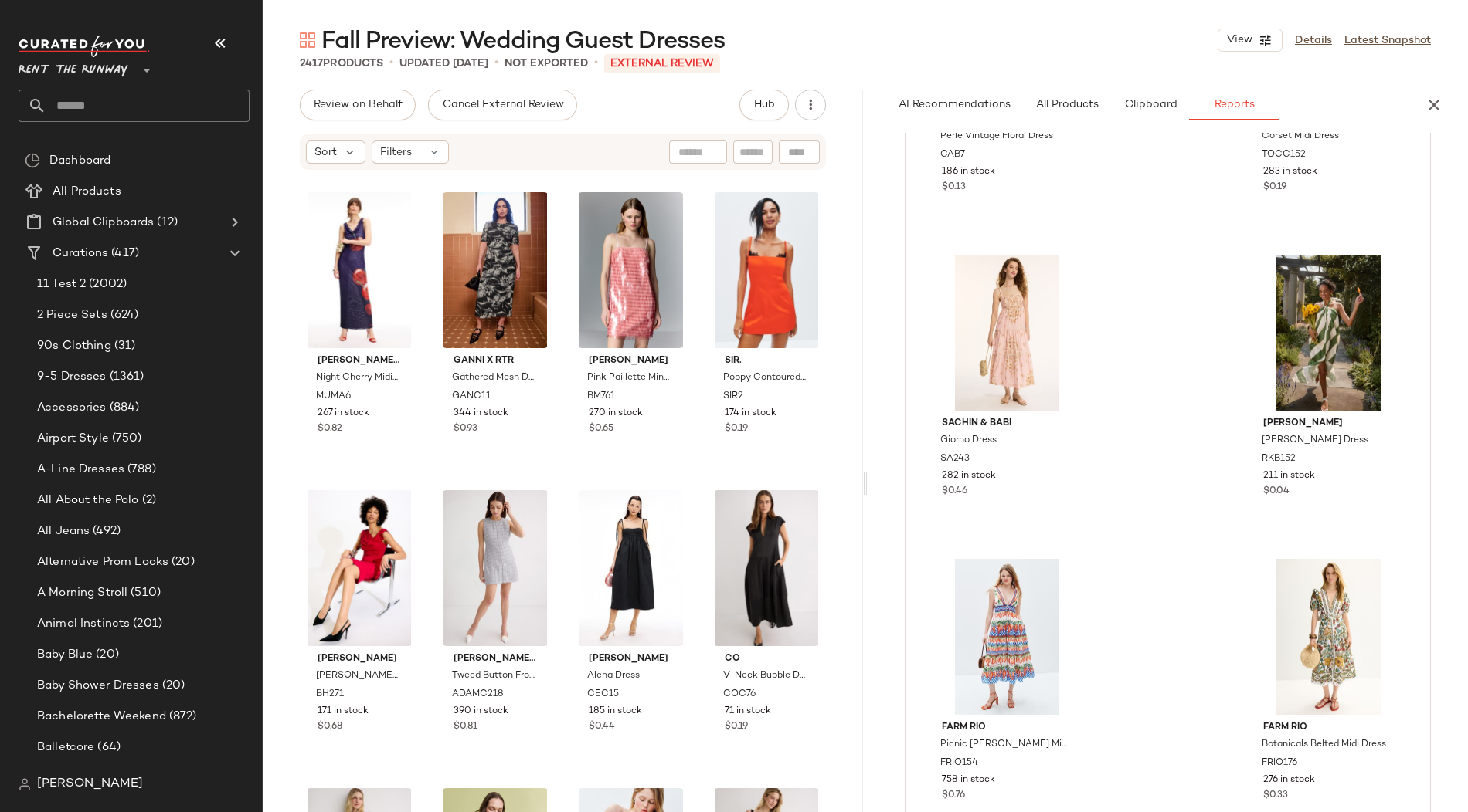
scroll to position [11947, 0]
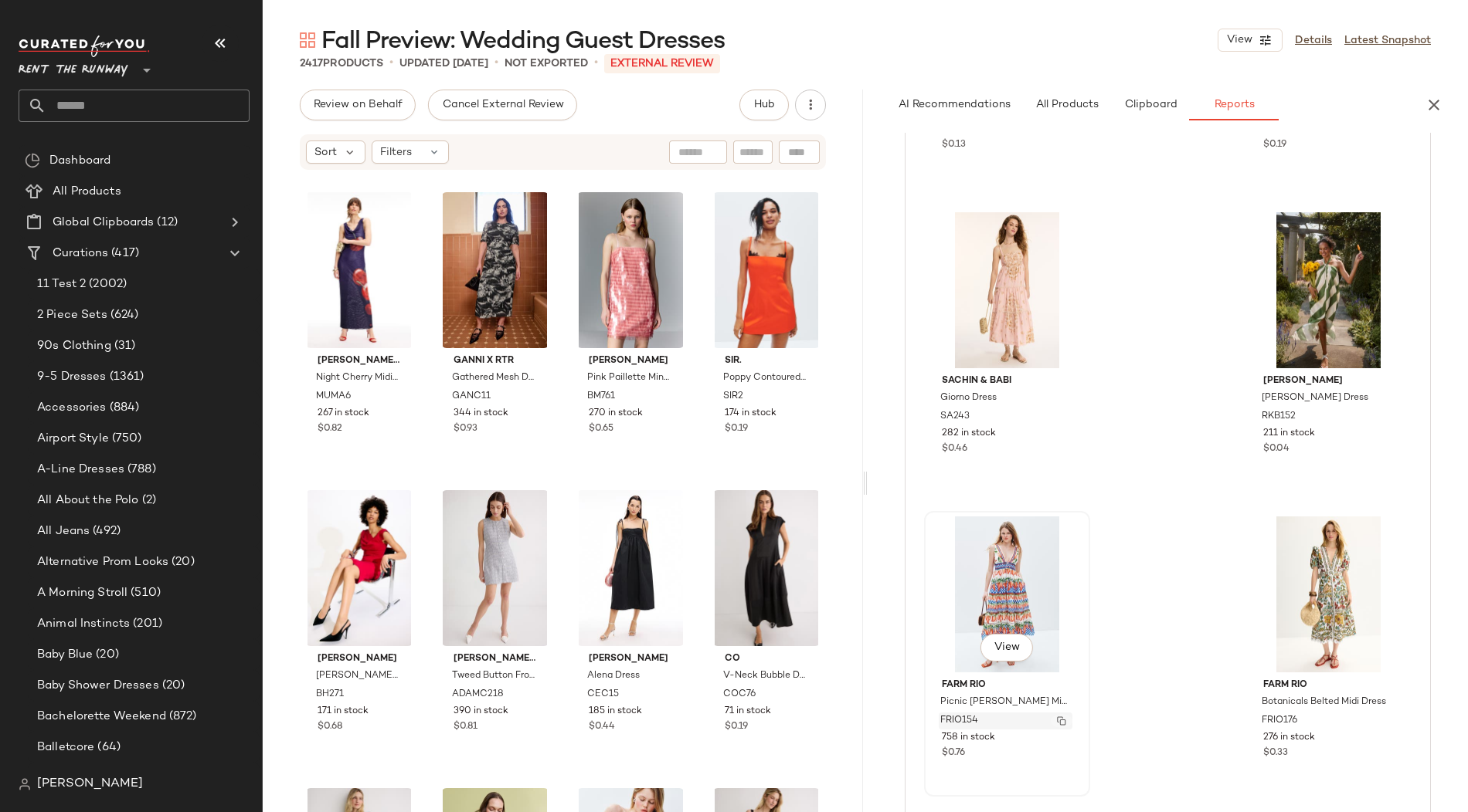
click at [1060, 717] on img "button" at bounding box center [1061, 721] width 10 height 10
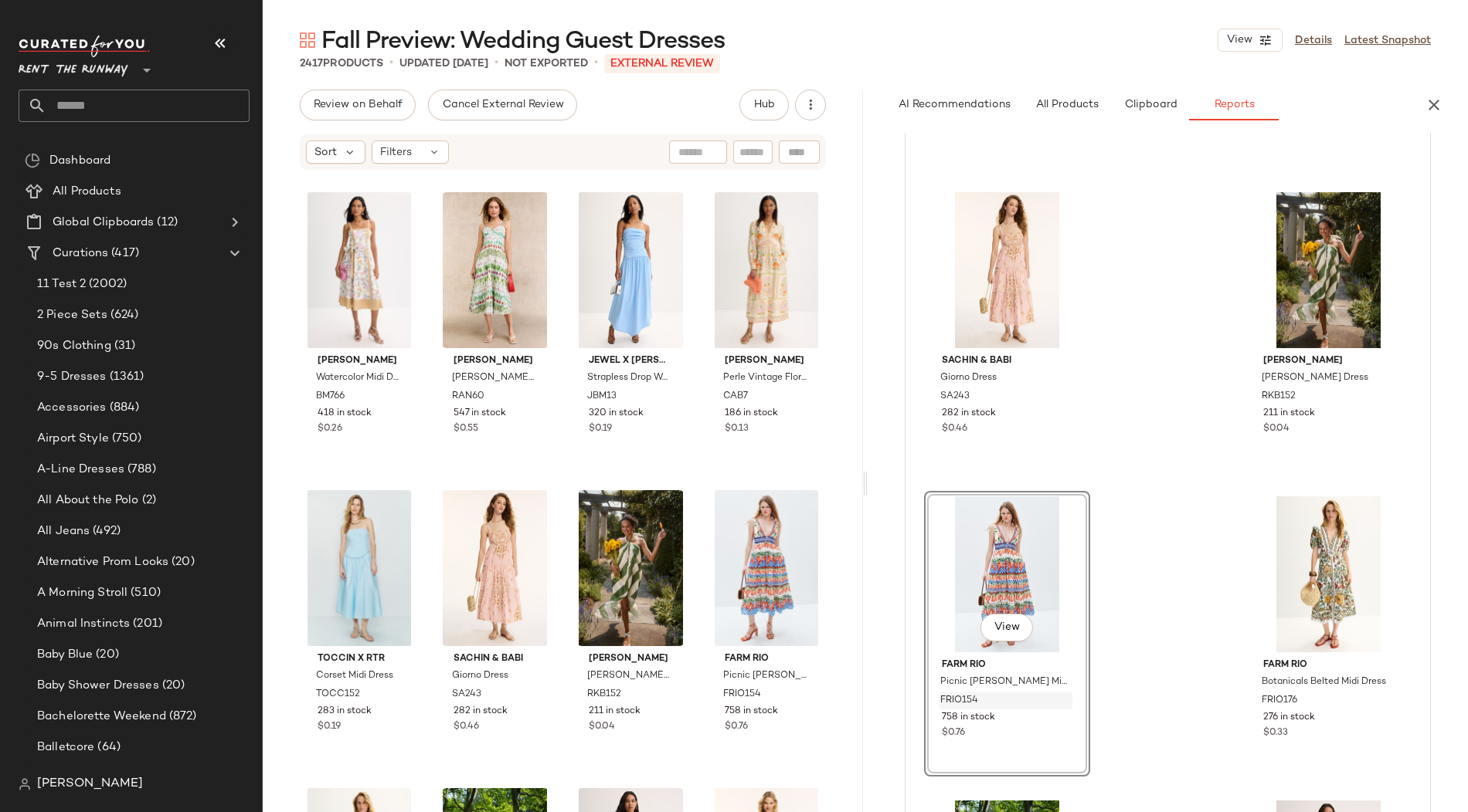
scroll to position [11971, 0]
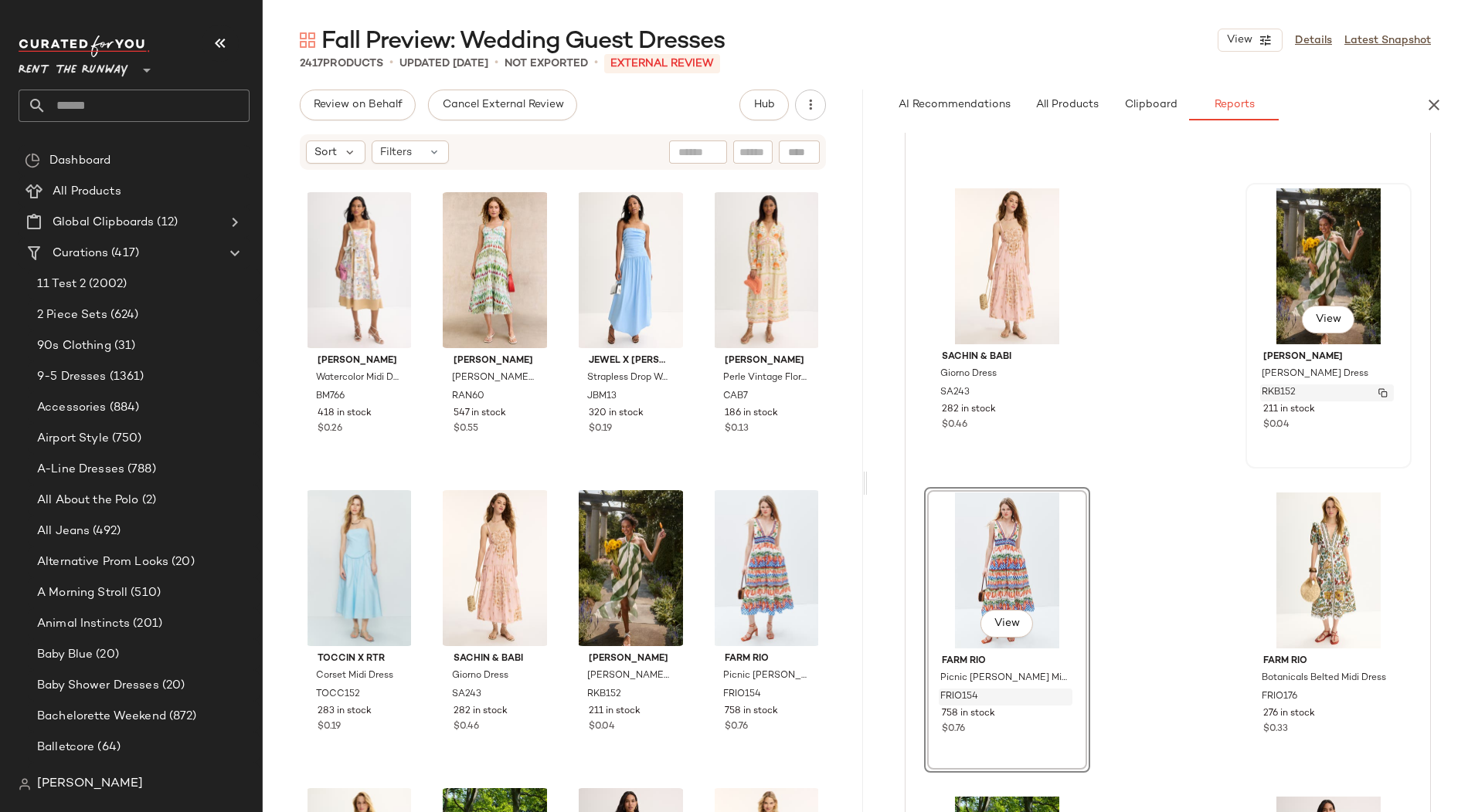
click at [1378, 389] on img "button" at bounding box center [1382, 393] width 10 height 10
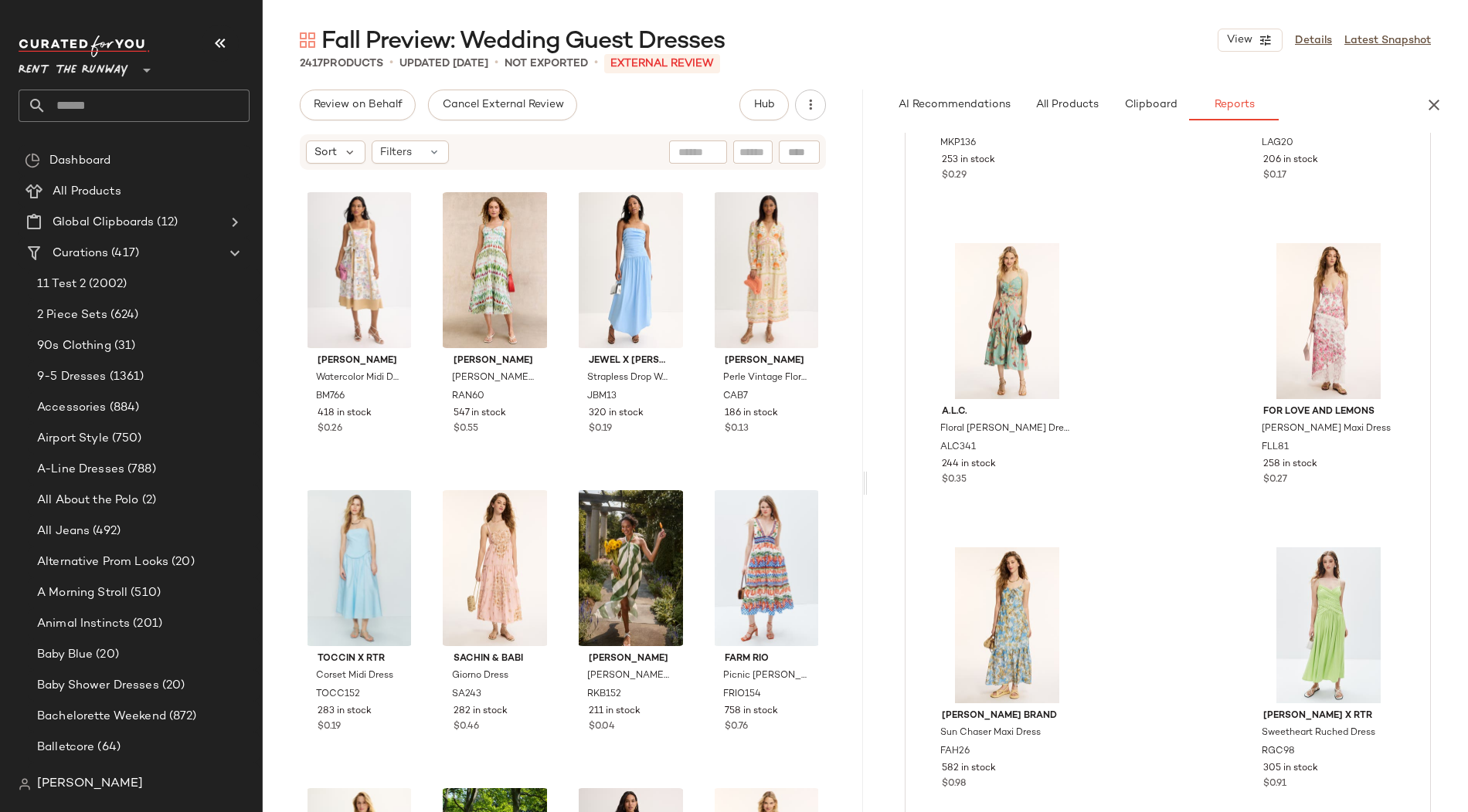
scroll to position [12833, 0]
